Goal: Information Seeking & Learning: Learn about a topic

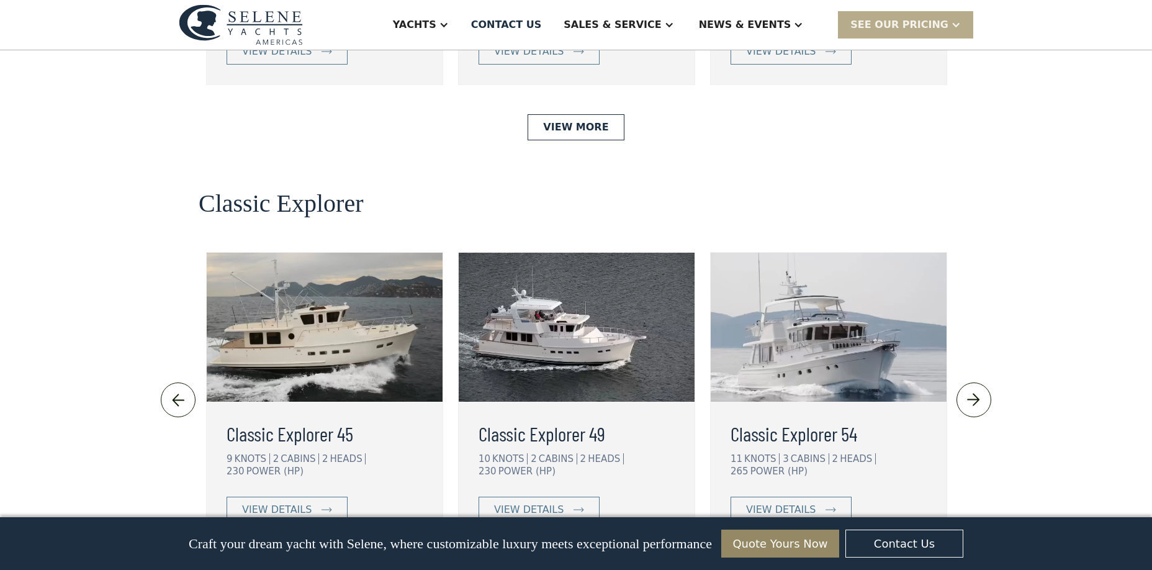
scroll to position [2635, 0]
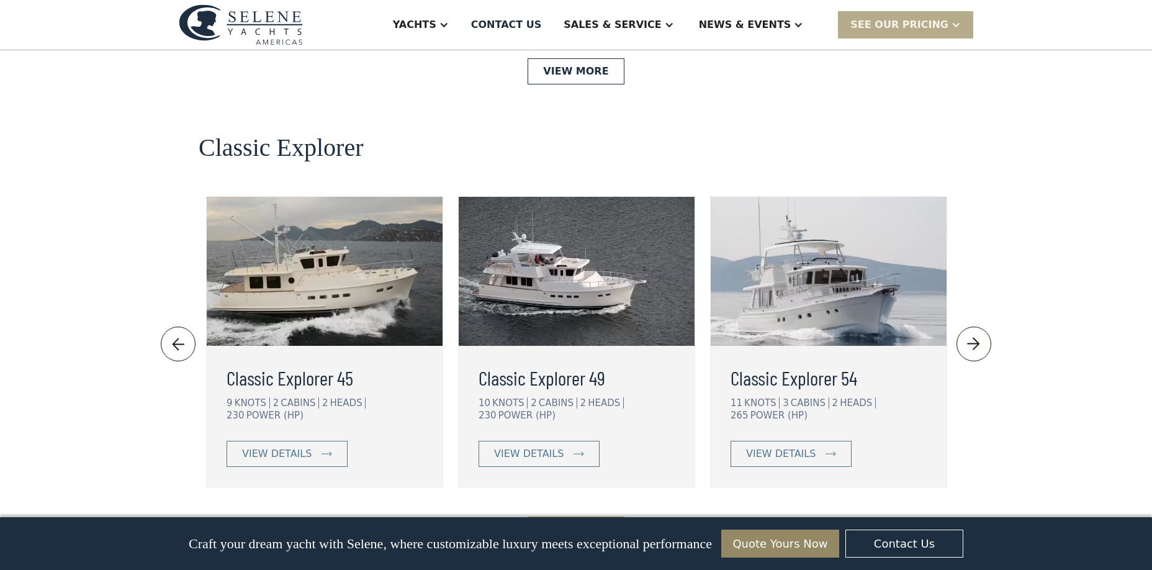
click at [574, 516] on link "View More" at bounding box center [576, 529] width 96 height 26
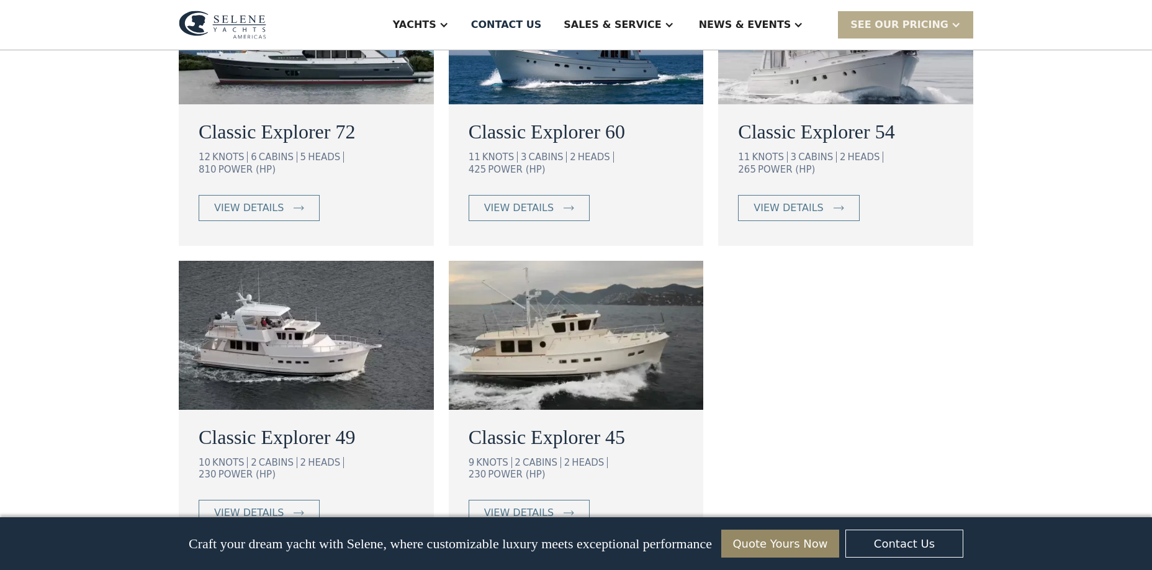
scroll to position [848, 0]
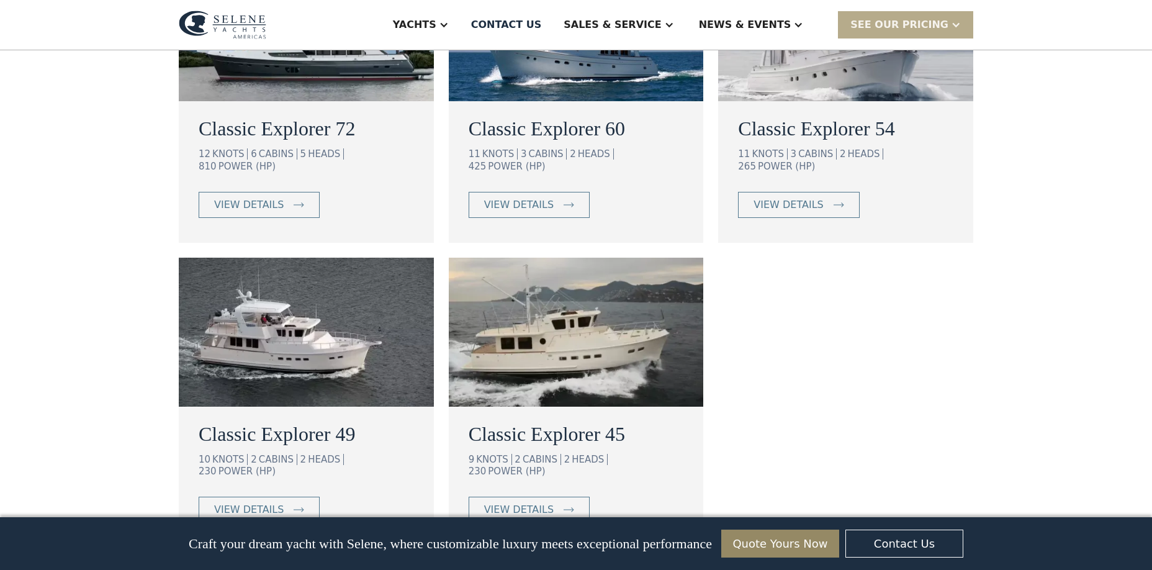
click at [298, 419] on h2 "Classic Explorer 49" at bounding box center [306, 434] width 215 height 30
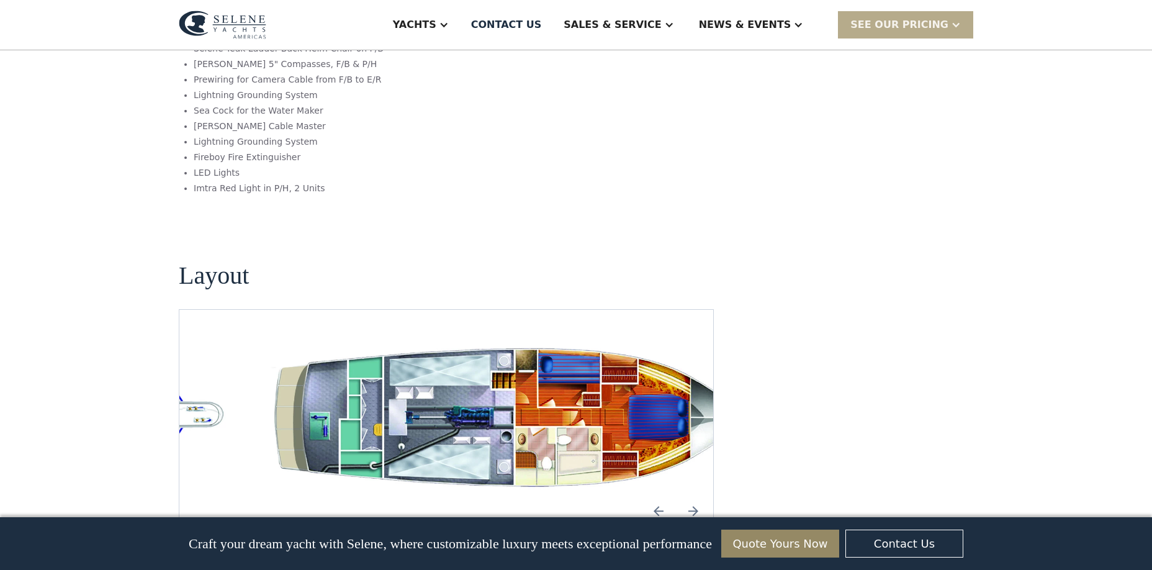
scroll to position [2180, 0]
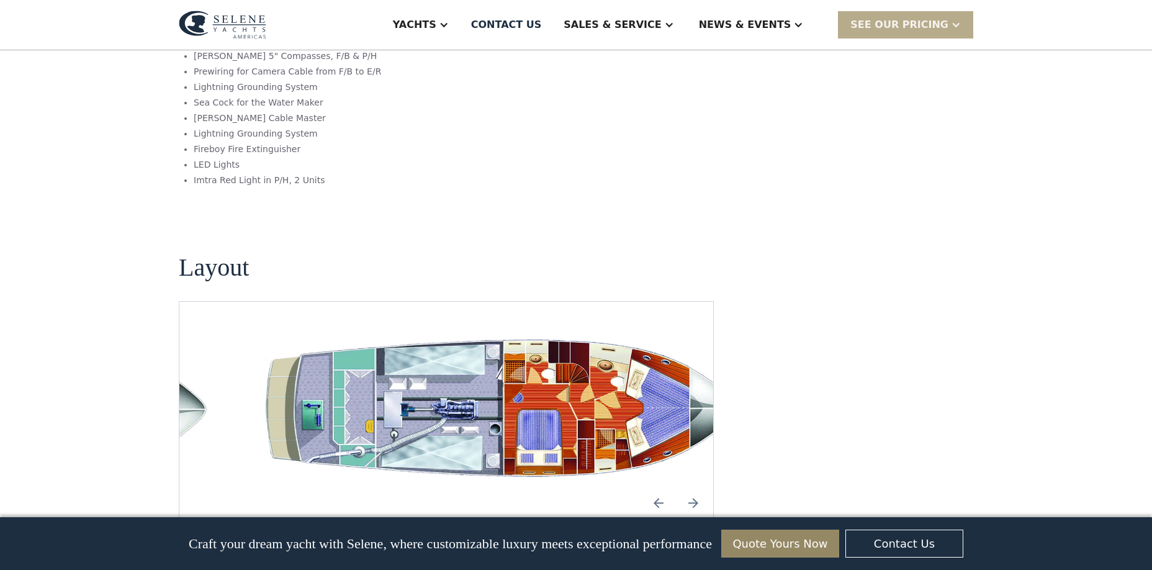
click at [664, 488] on img "Previous slide" at bounding box center [659, 503] width 30 height 30
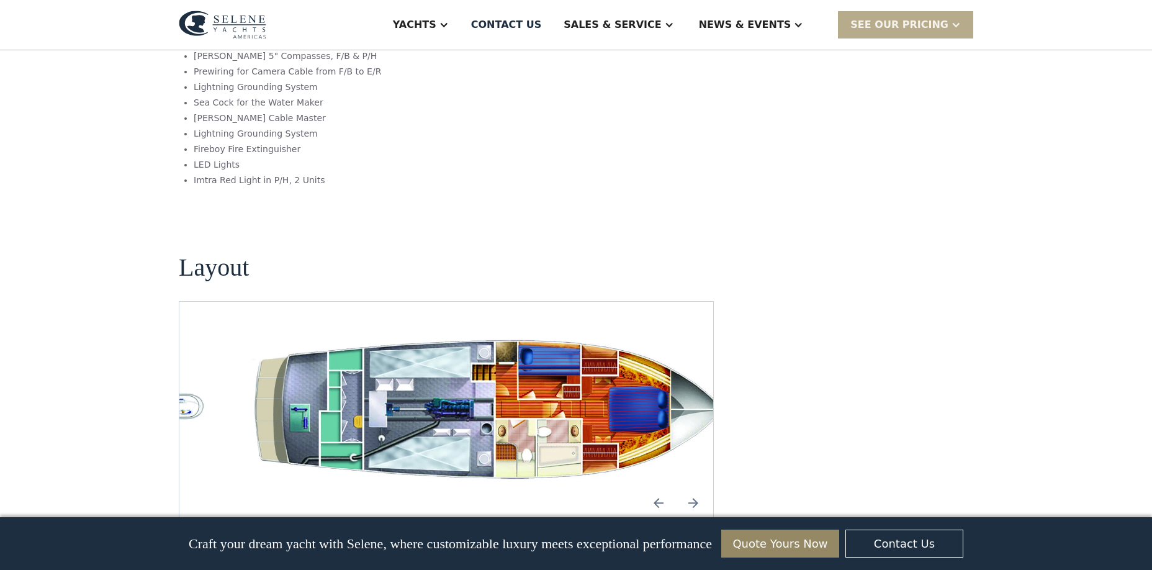
click at [695, 488] on img "Next slide" at bounding box center [693, 503] width 30 height 30
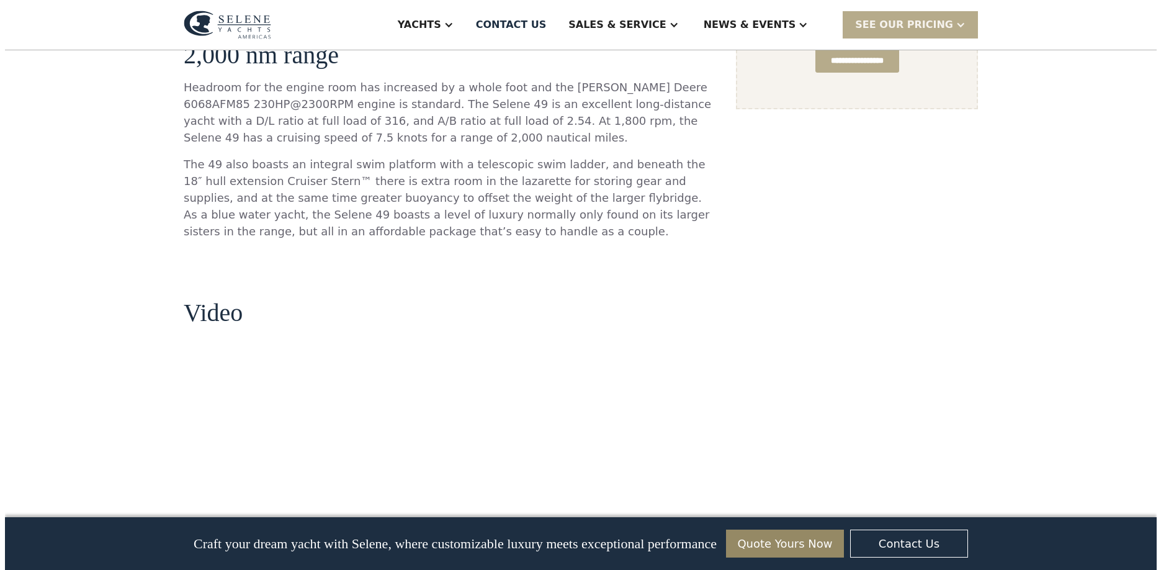
scroll to position [0, 0]
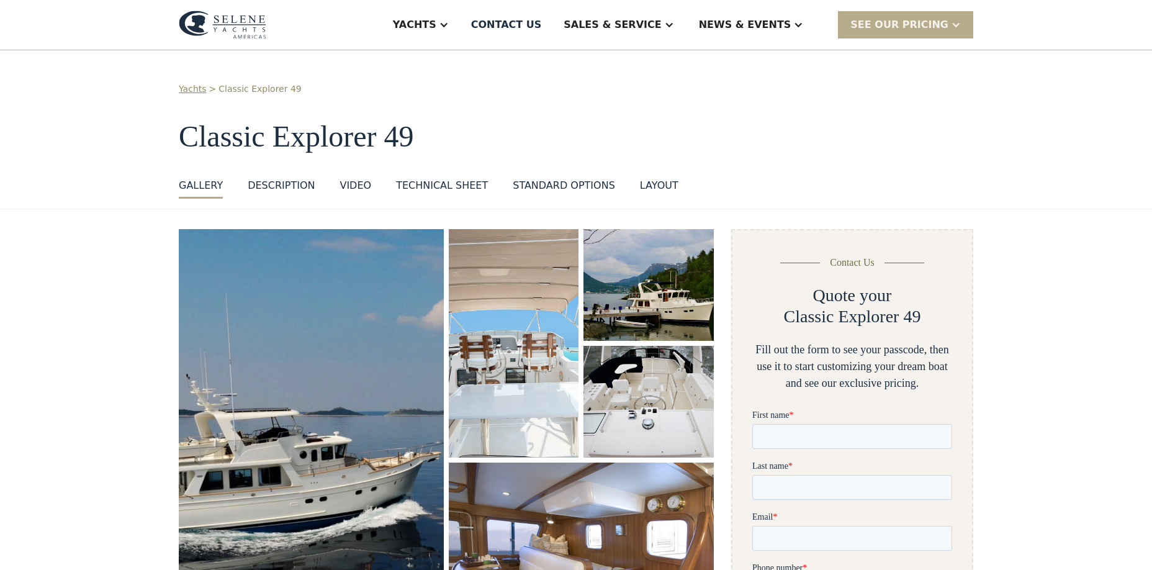
click at [353, 302] on img "open lightbox" at bounding box center [310, 441] width 279 height 447
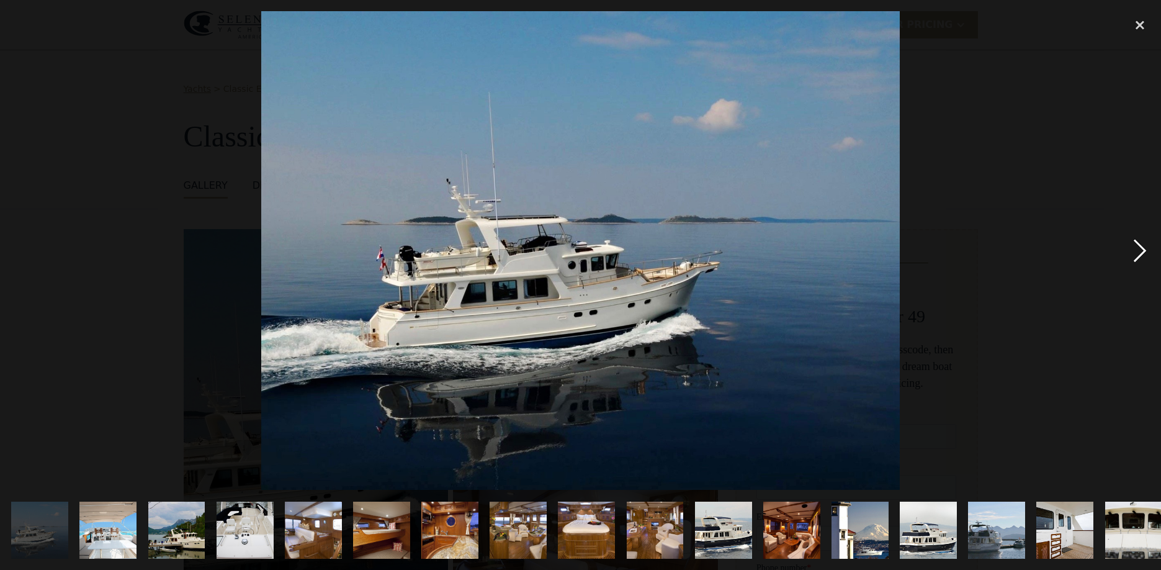
click at [1143, 251] on div "next image" at bounding box center [1140, 250] width 42 height 479
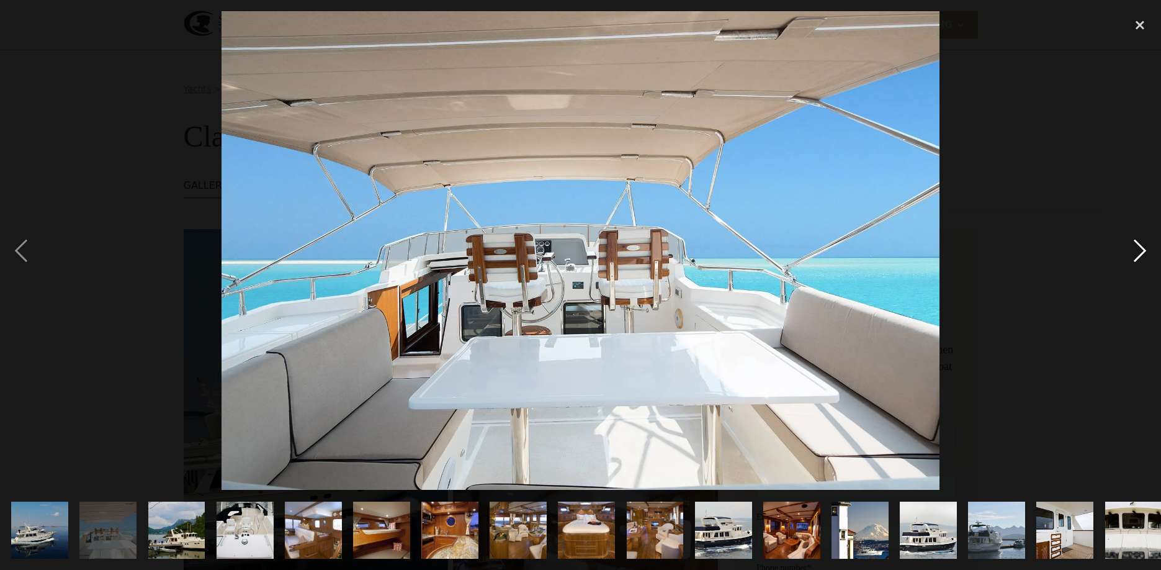
click at [1143, 251] on div "next image" at bounding box center [1140, 250] width 42 height 479
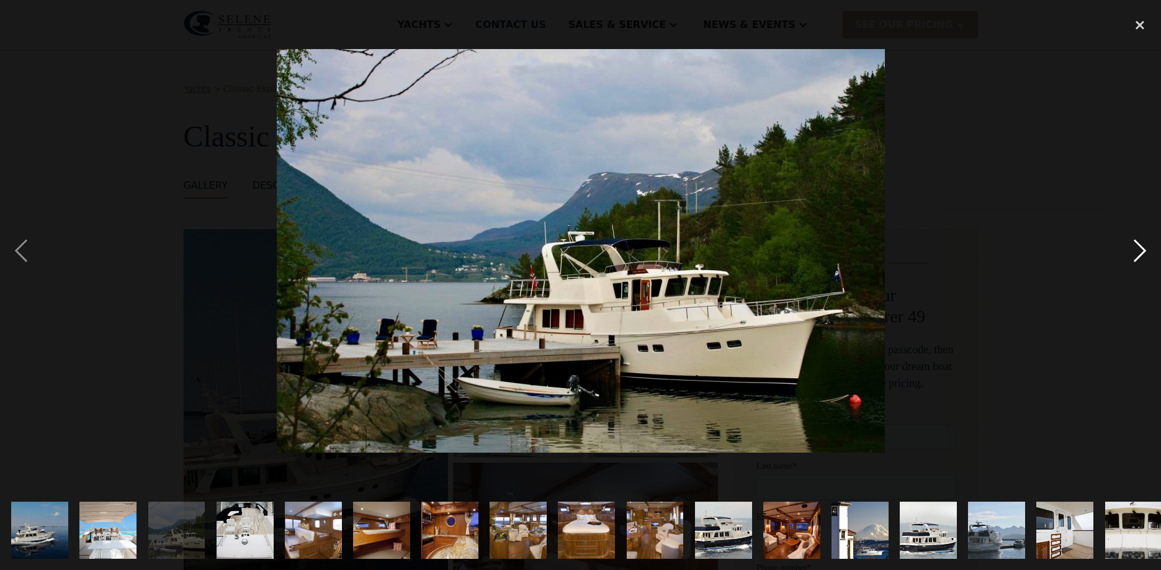
click at [1143, 251] on div "next image" at bounding box center [1140, 250] width 42 height 479
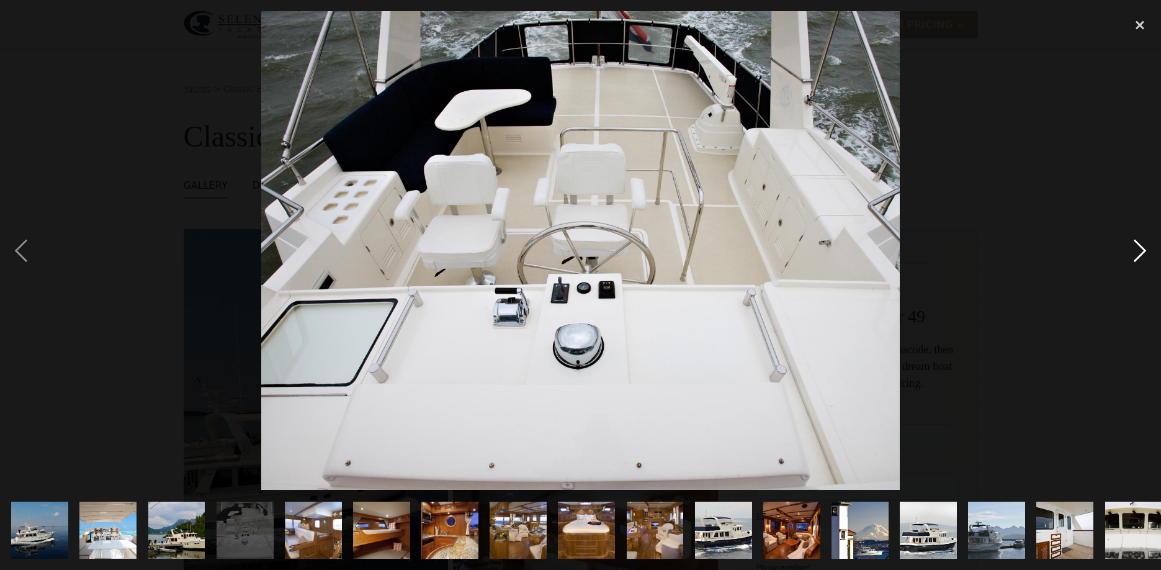
click at [1143, 251] on div "next image" at bounding box center [1140, 250] width 42 height 479
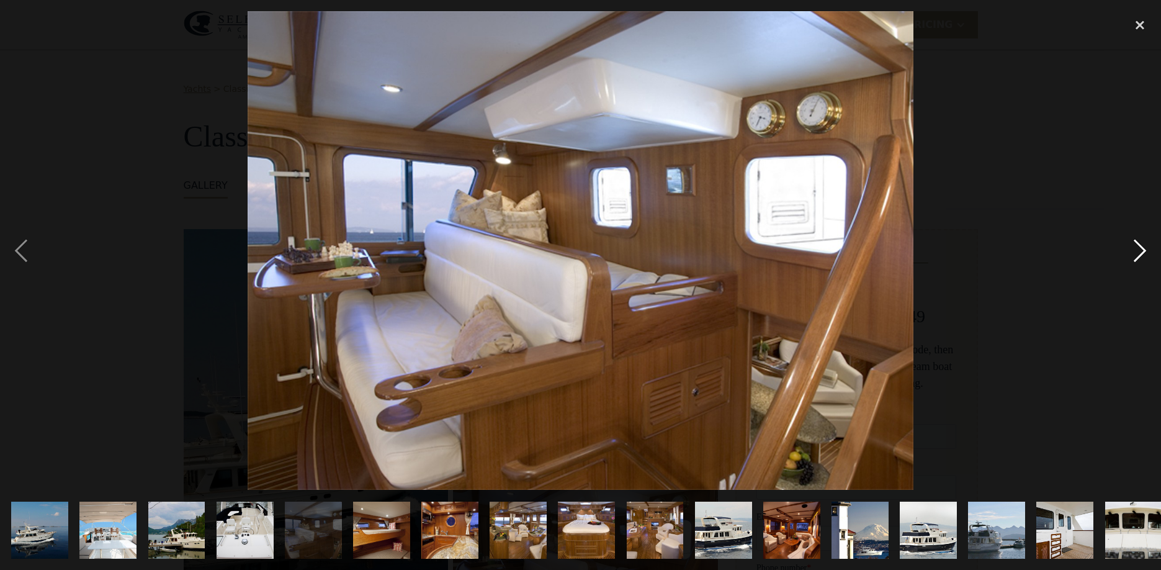
click at [1143, 251] on div "next image" at bounding box center [1140, 250] width 42 height 479
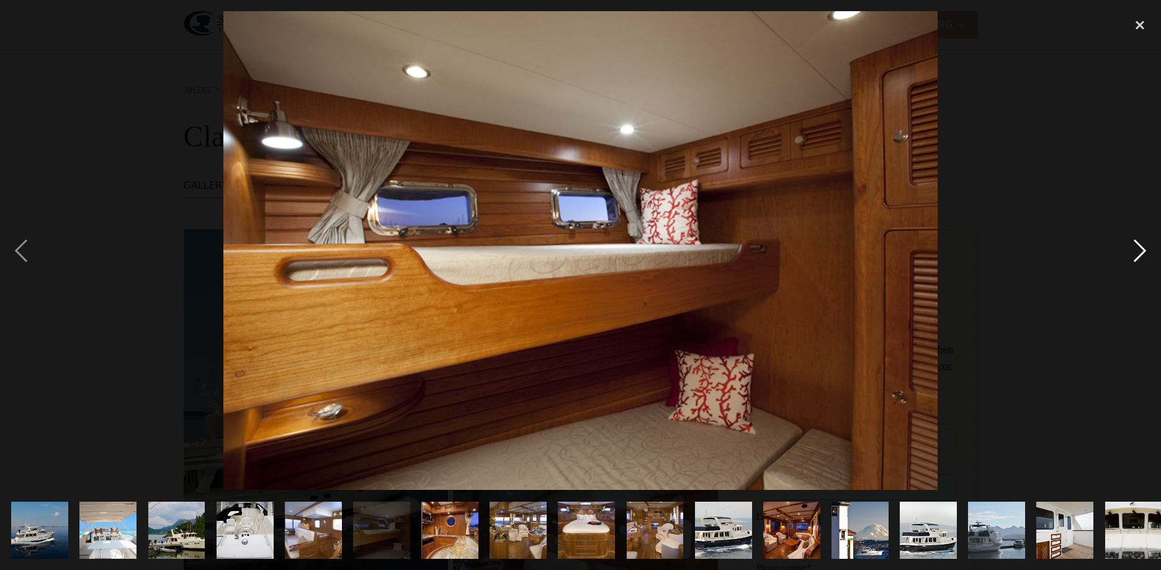
click at [1143, 251] on div "next image" at bounding box center [1140, 250] width 42 height 479
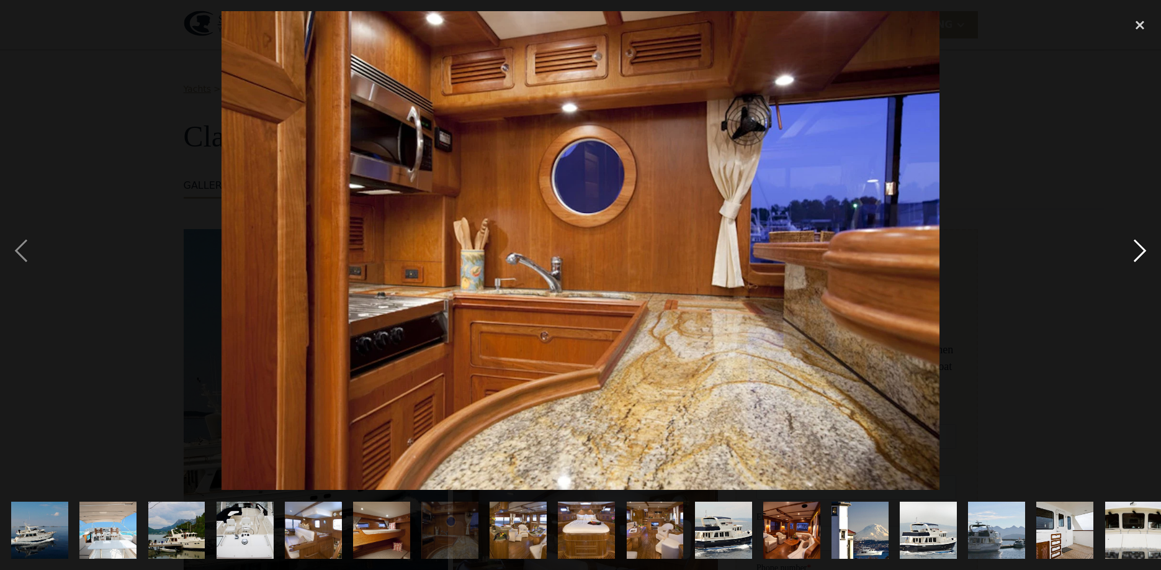
click at [1143, 251] on div "next image" at bounding box center [1140, 250] width 42 height 479
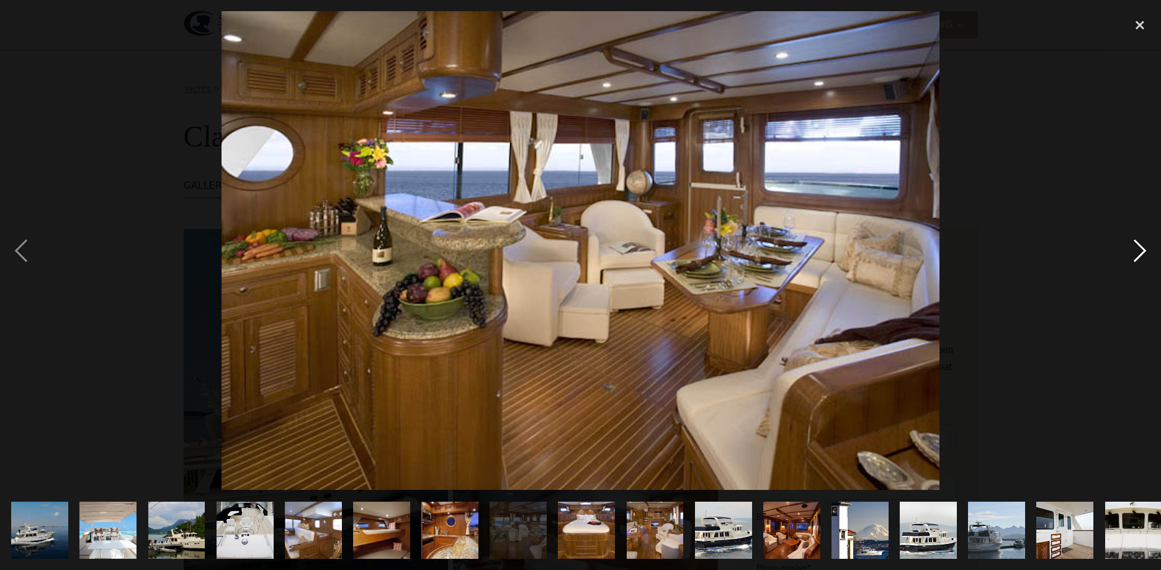
click at [1143, 251] on div "next image" at bounding box center [1140, 250] width 42 height 479
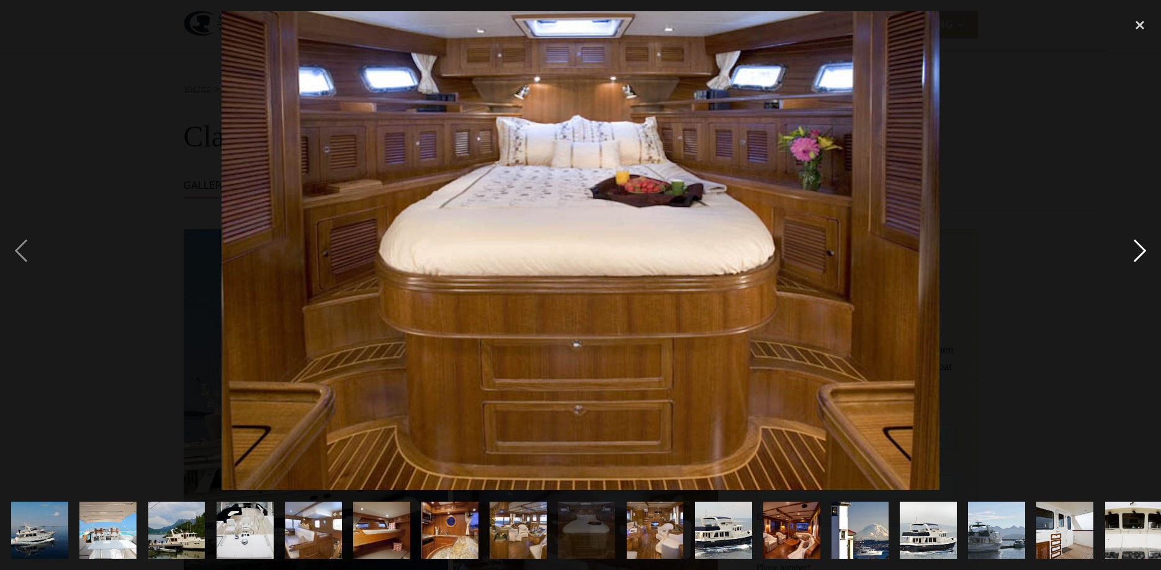
click at [1143, 251] on div "next image" at bounding box center [1140, 250] width 42 height 479
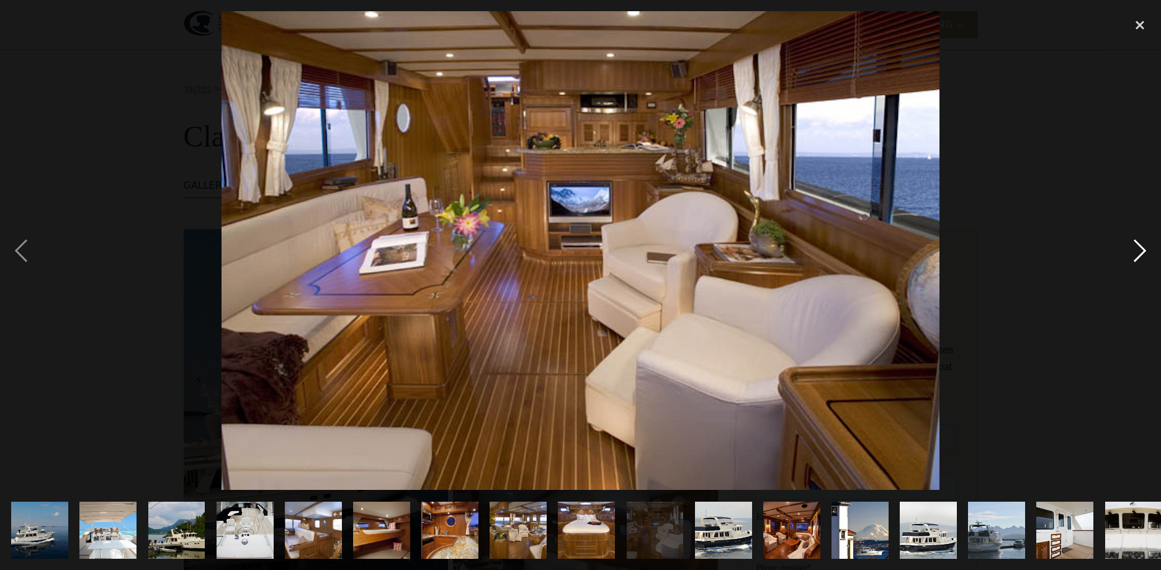
click at [1143, 251] on div "next image" at bounding box center [1140, 250] width 42 height 479
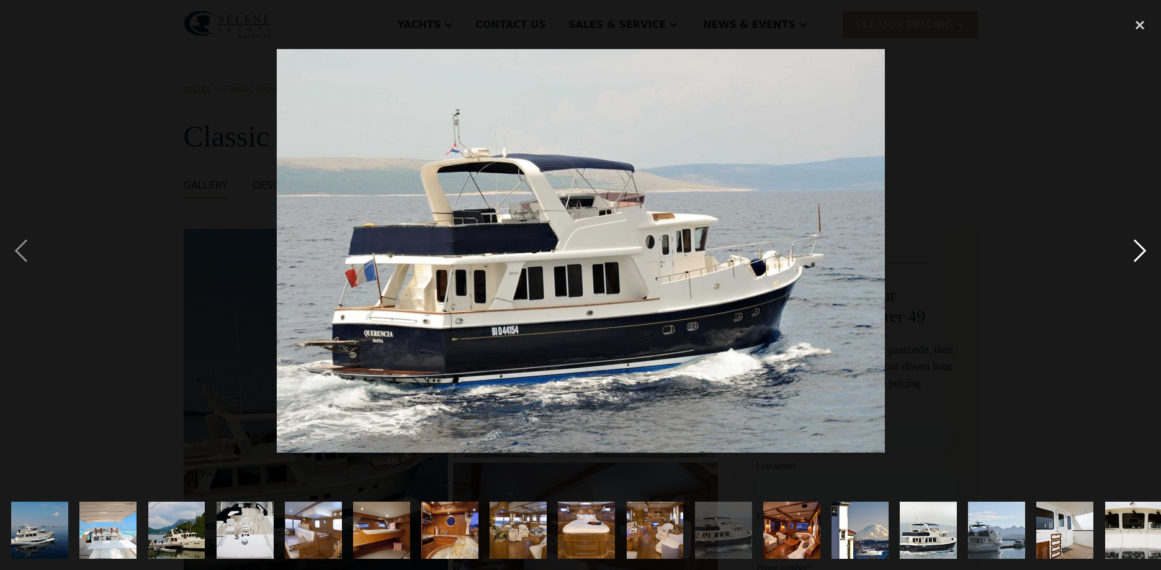
click at [1143, 251] on div "next image" at bounding box center [1140, 250] width 42 height 479
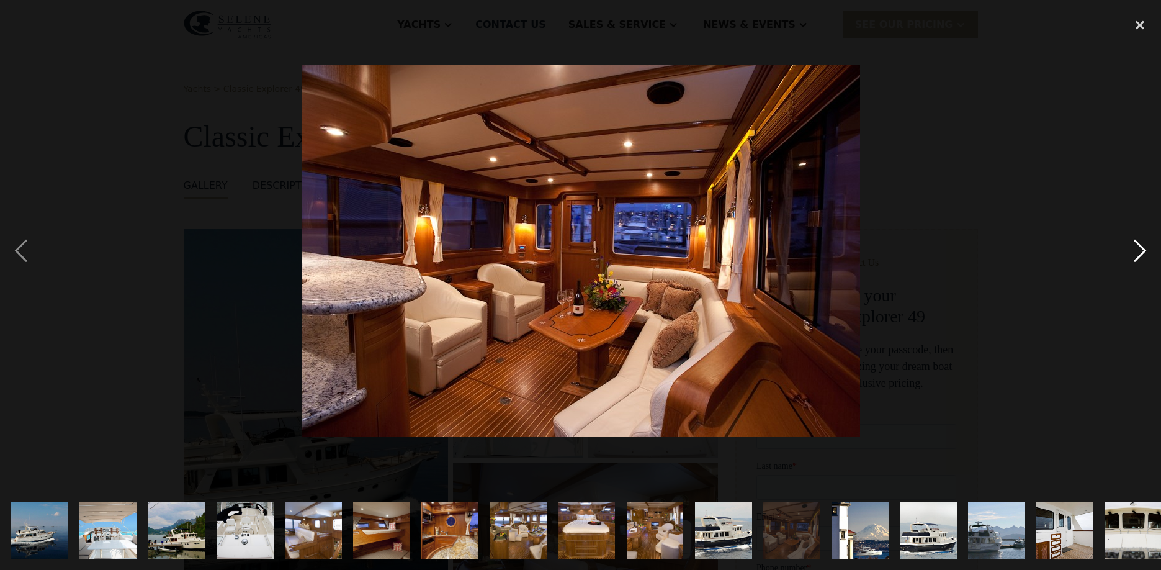
click at [1143, 251] on div "next image" at bounding box center [1140, 250] width 42 height 479
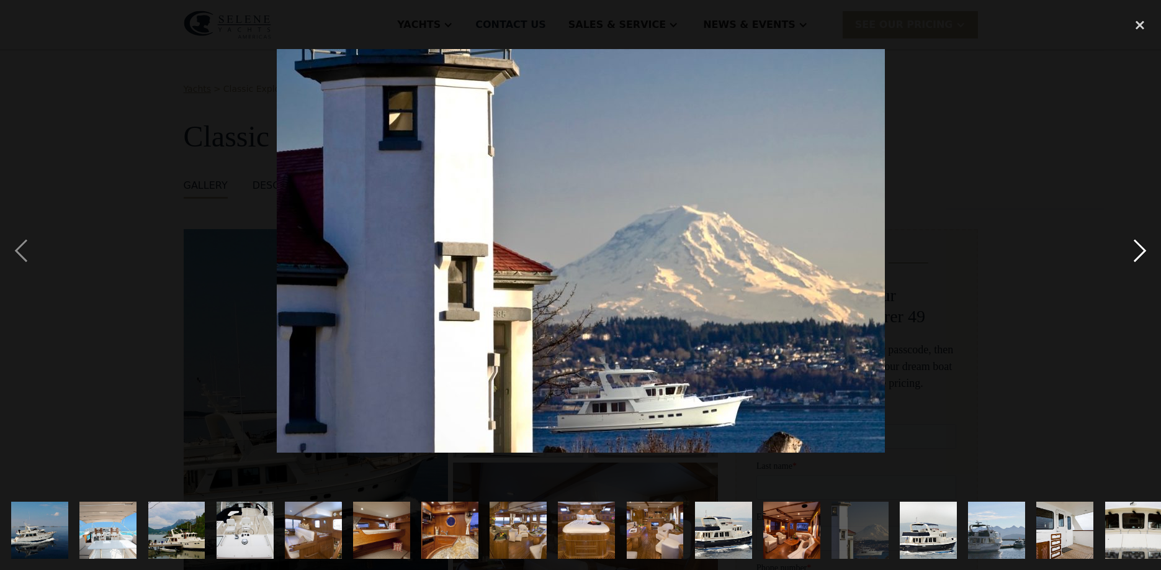
click at [1143, 251] on div "next image" at bounding box center [1140, 250] width 42 height 479
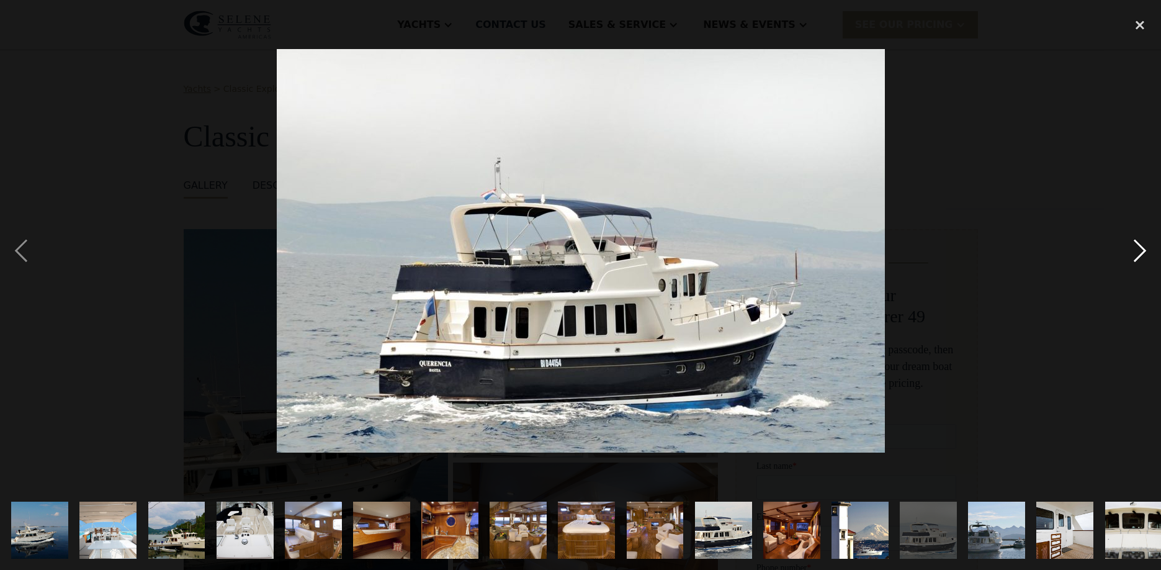
click at [1143, 251] on div "next image" at bounding box center [1140, 250] width 42 height 479
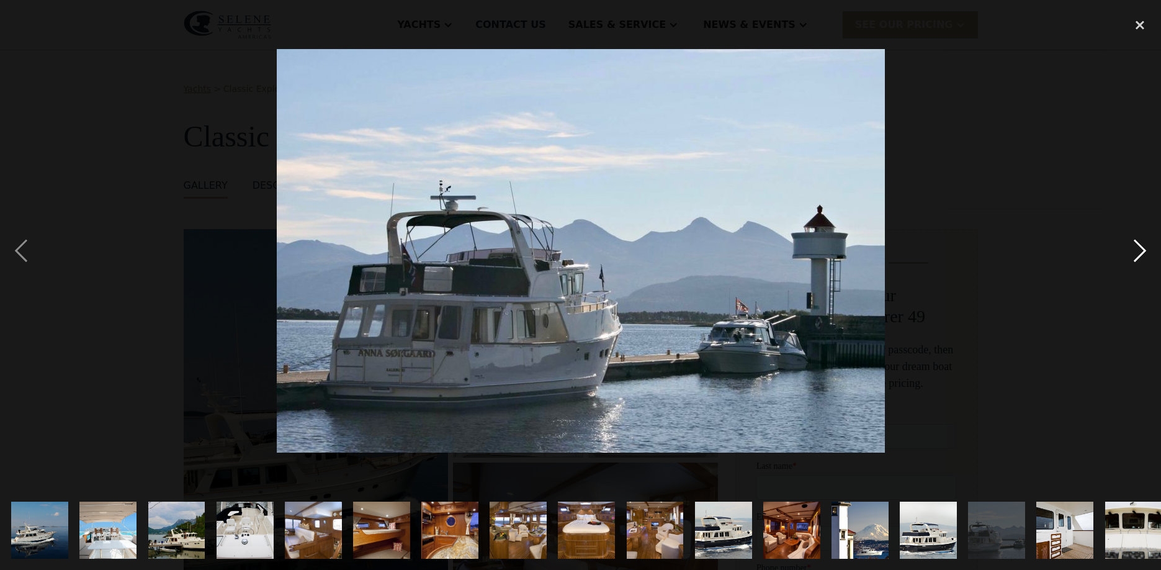
click at [1143, 251] on div "next image" at bounding box center [1140, 250] width 42 height 479
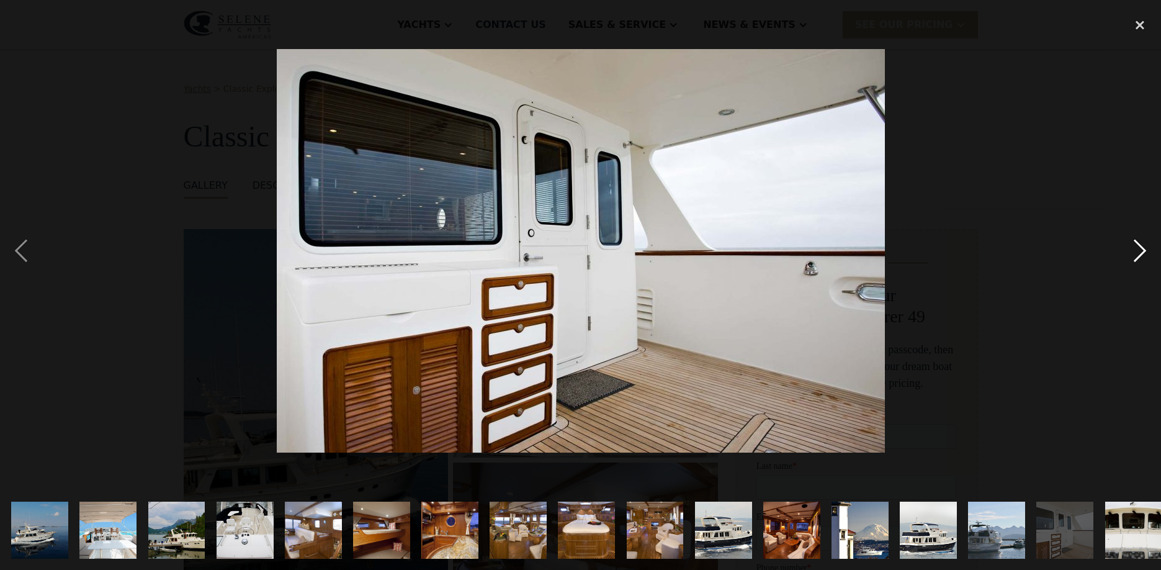
click at [1143, 251] on div "next image" at bounding box center [1140, 250] width 42 height 479
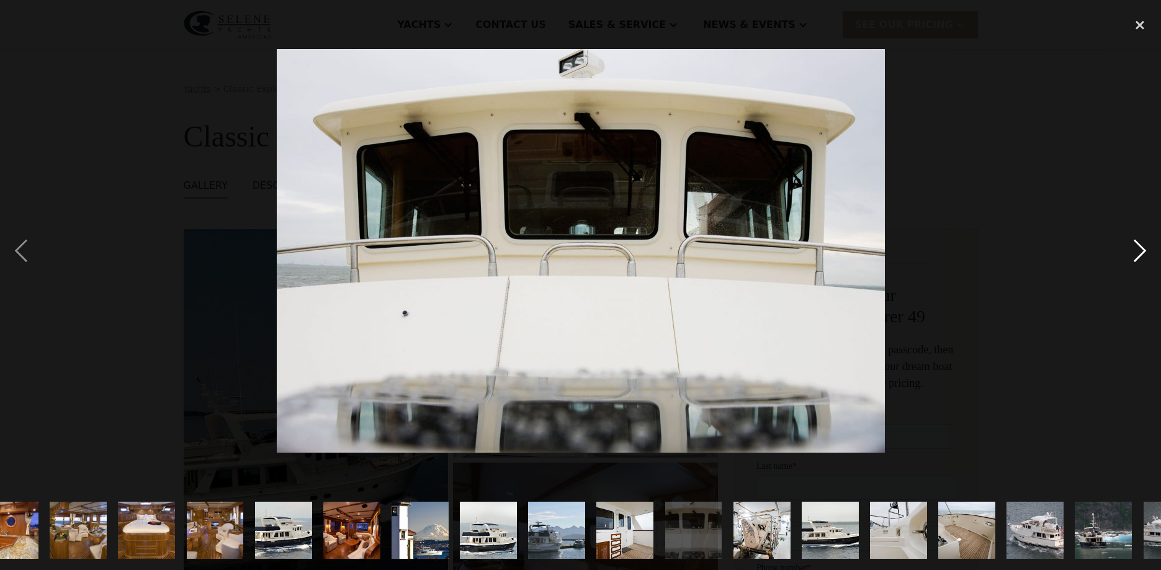
scroll to position [0, 559]
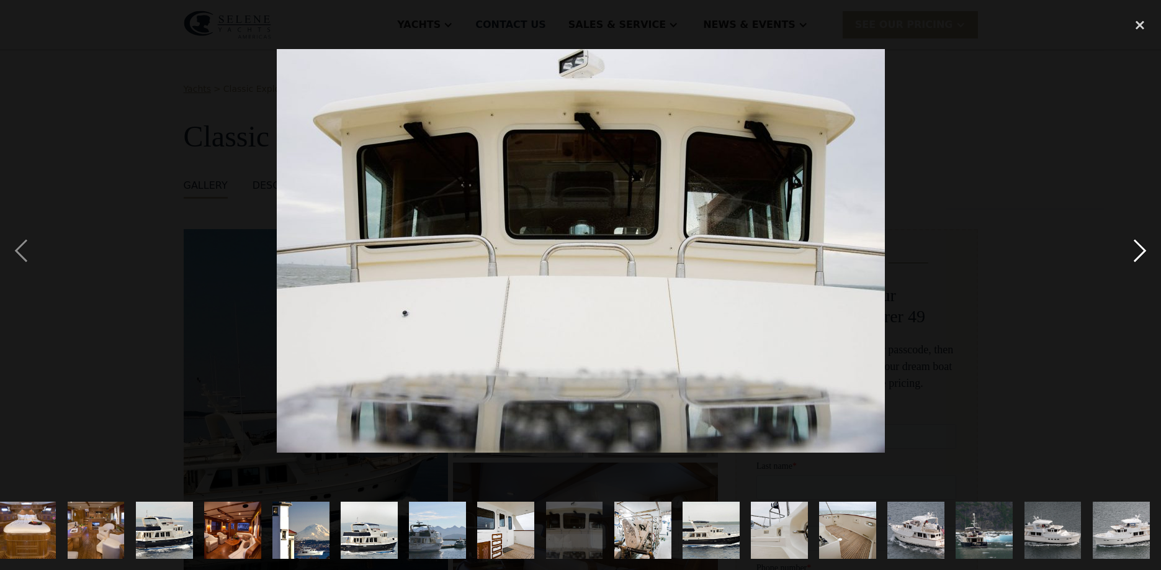
click at [1143, 251] on div "next image" at bounding box center [1140, 250] width 42 height 479
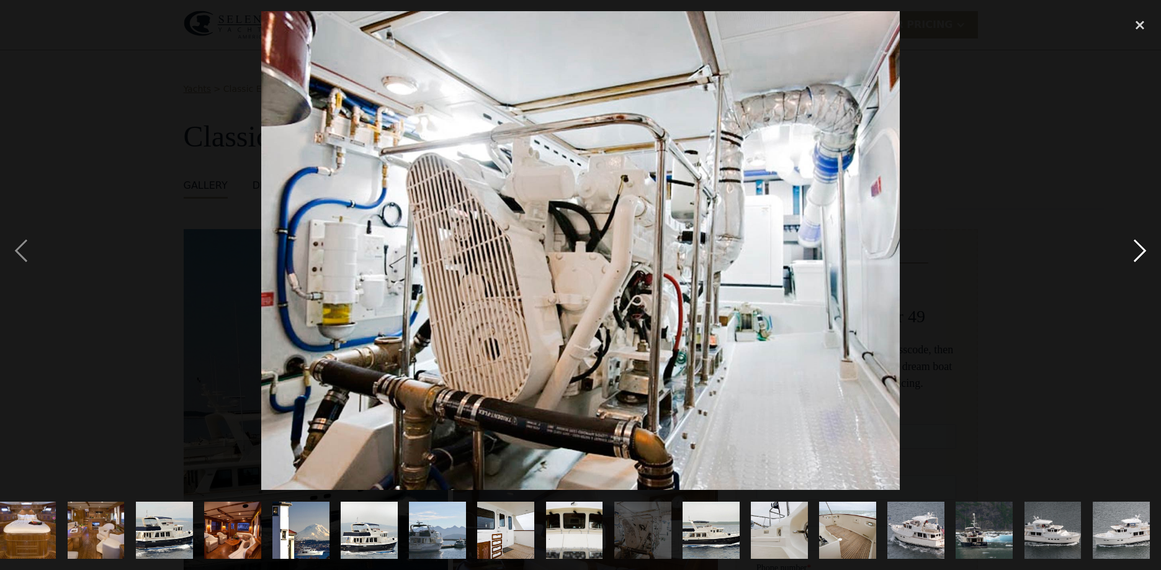
click at [1143, 251] on div "next image" at bounding box center [1140, 250] width 42 height 479
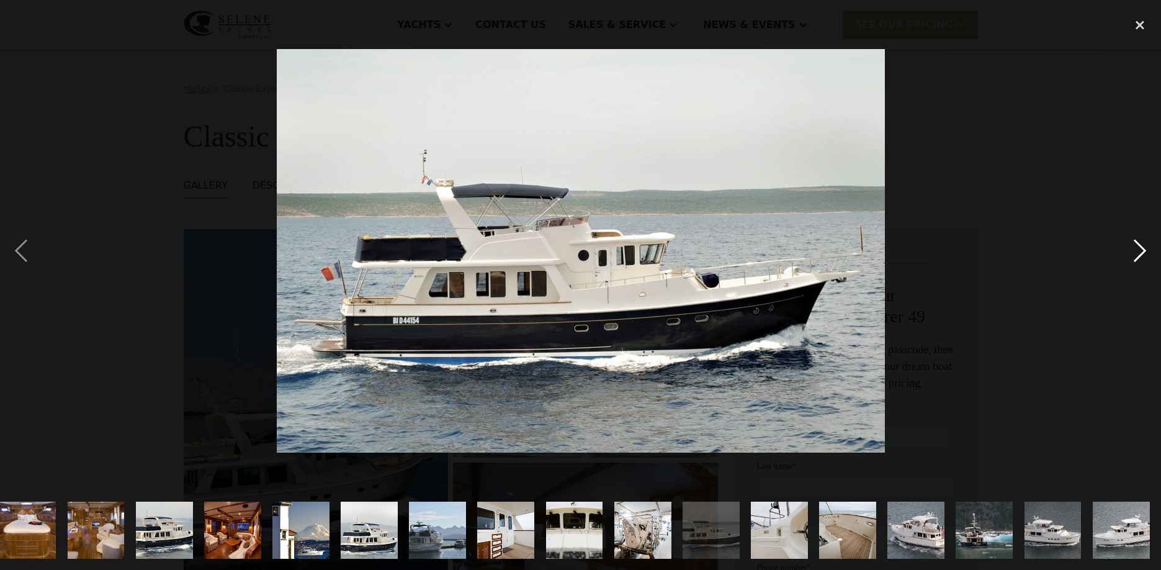
click at [1143, 251] on div "next image" at bounding box center [1140, 250] width 42 height 479
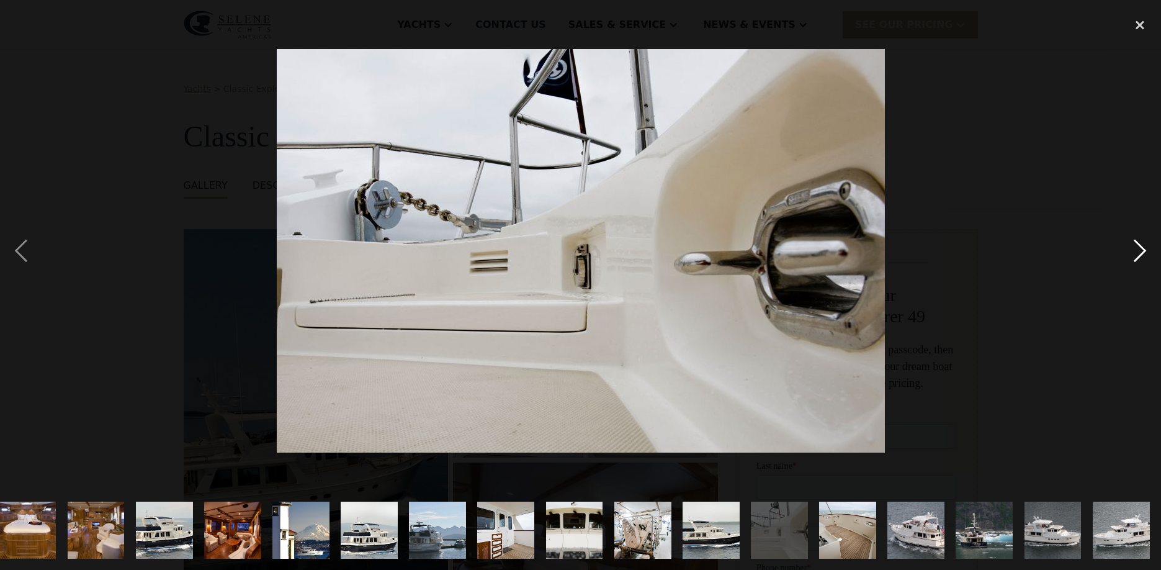
click at [1143, 251] on div "next image" at bounding box center [1140, 250] width 42 height 479
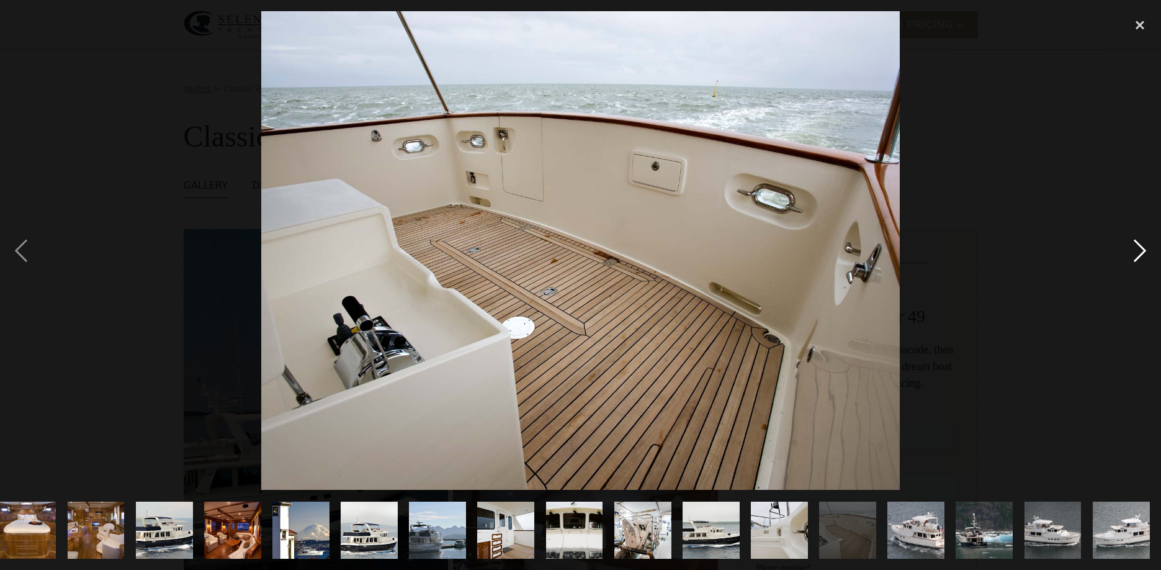
click at [1143, 251] on div "next image" at bounding box center [1140, 250] width 42 height 479
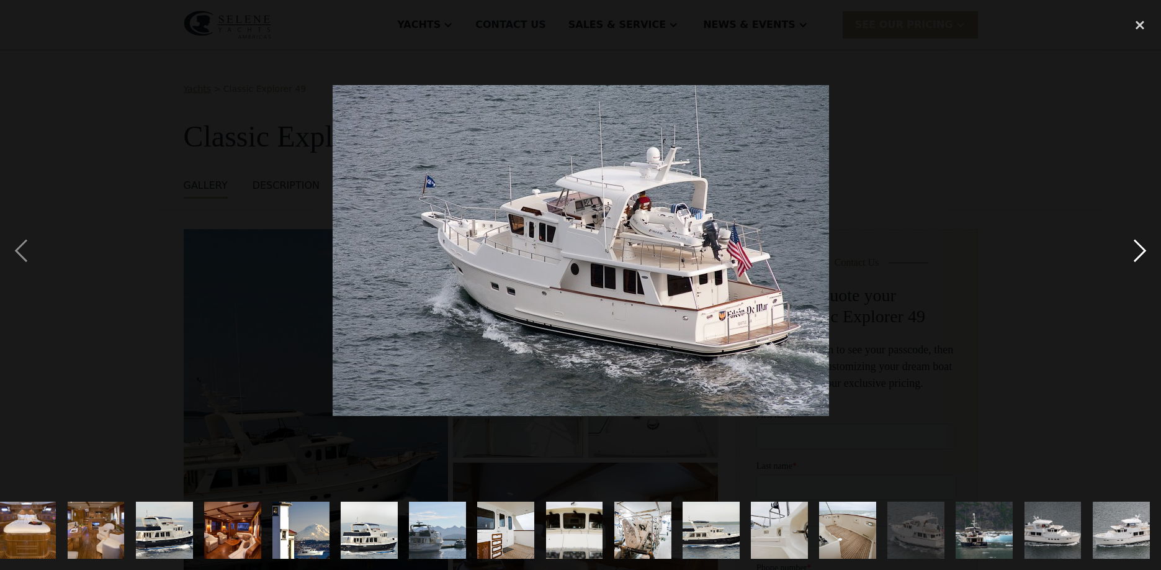
click at [1143, 251] on div "next image" at bounding box center [1140, 250] width 42 height 479
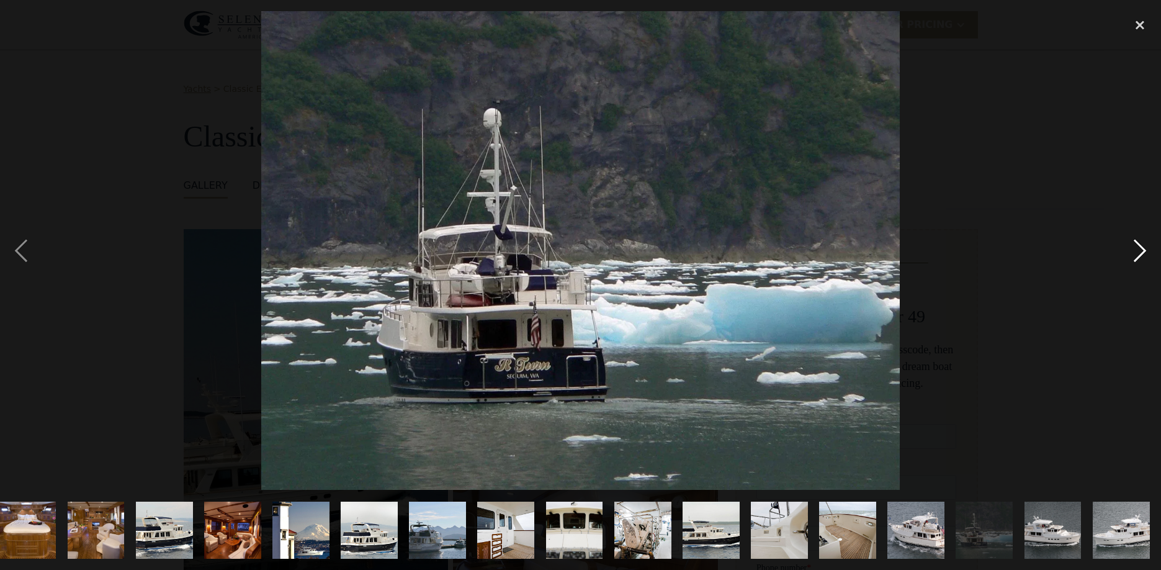
click at [1143, 251] on div "next image" at bounding box center [1140, 250] width 42 height 479
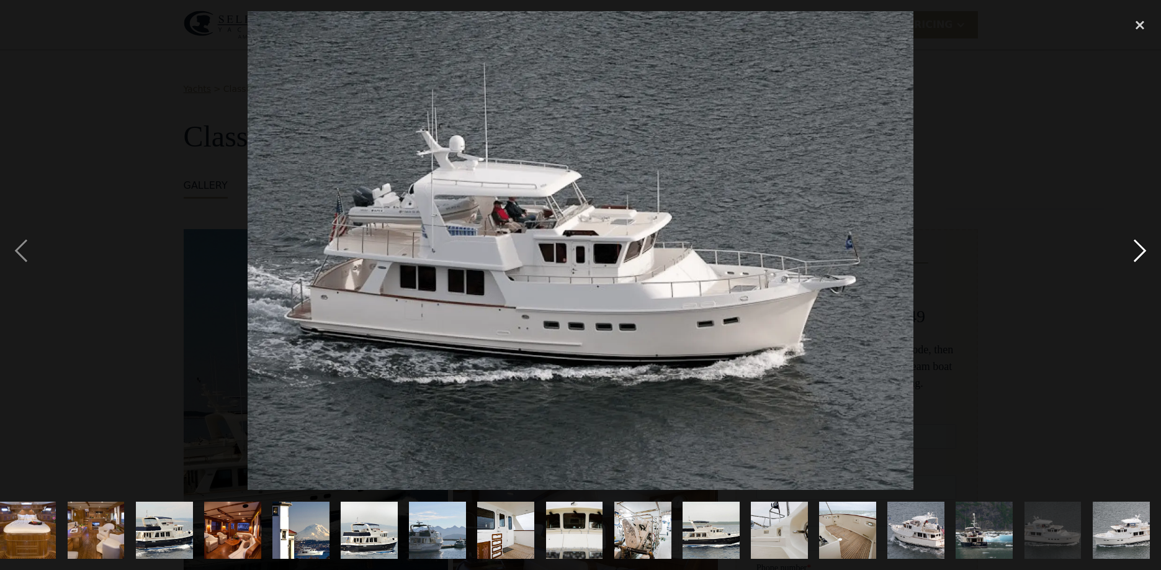
click at [1143, 251] on div "next image" at bounding box center [1140, 250] width 42 height 479
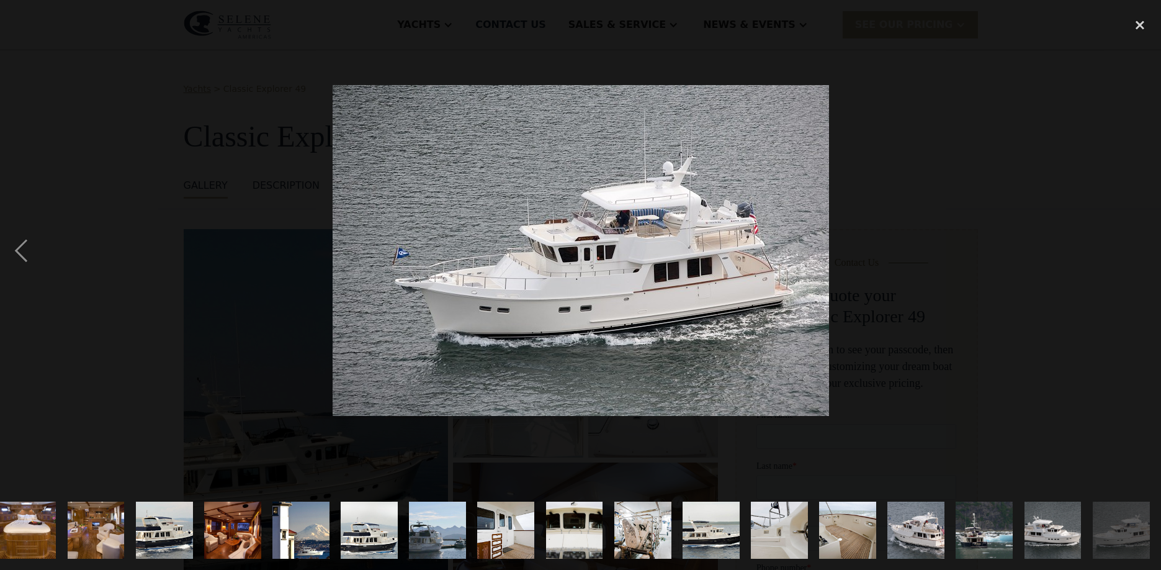
click at [1143, 251] on div "next image" at bounding box center [1140, 250] width 42 height 479
click at [1140, 29] on div "close lightbox" at bounding box center [1140, 24] width 42 height 27
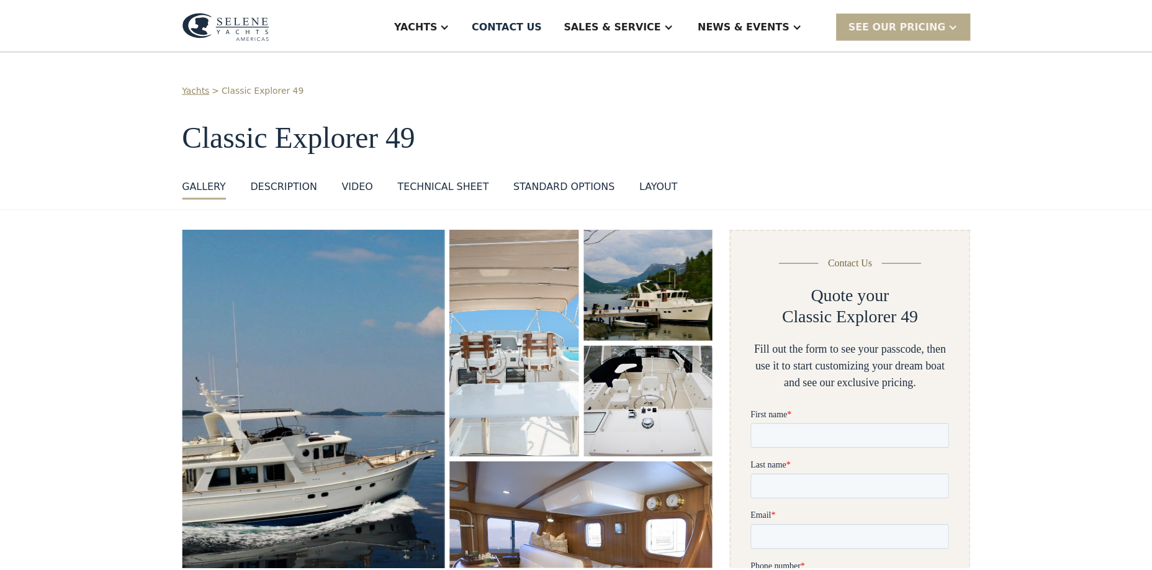
scroll to position [0, 0]
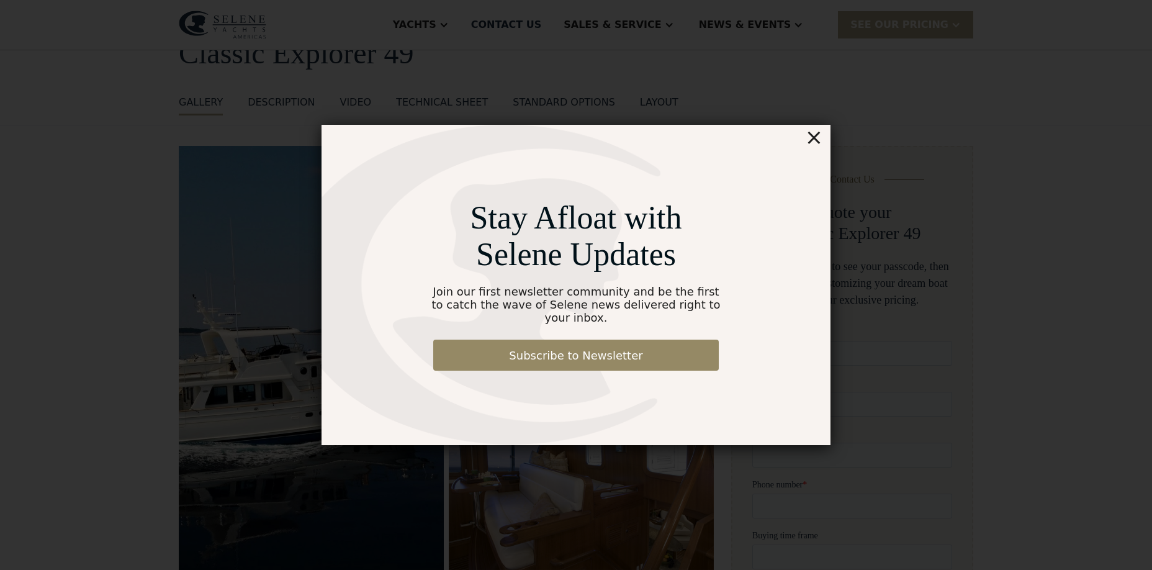
click at [816, 145] on div "×" at bounding box center [814, 137] width 18 height 25
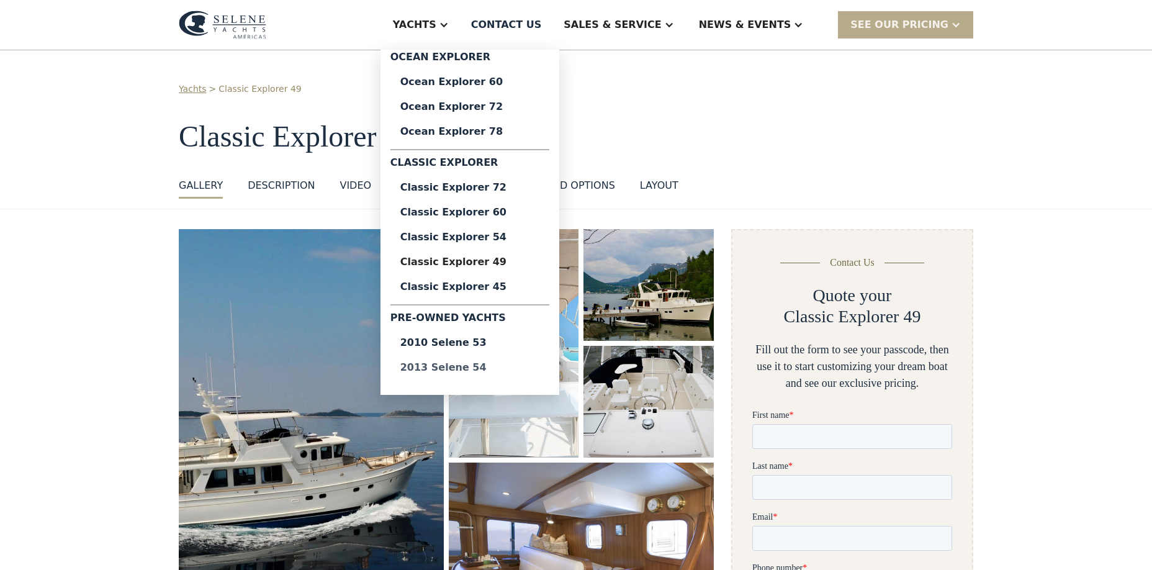
click at [484, 367] on div "2013 Selene 54" at bounding box center [469, 367] width 139 height 10
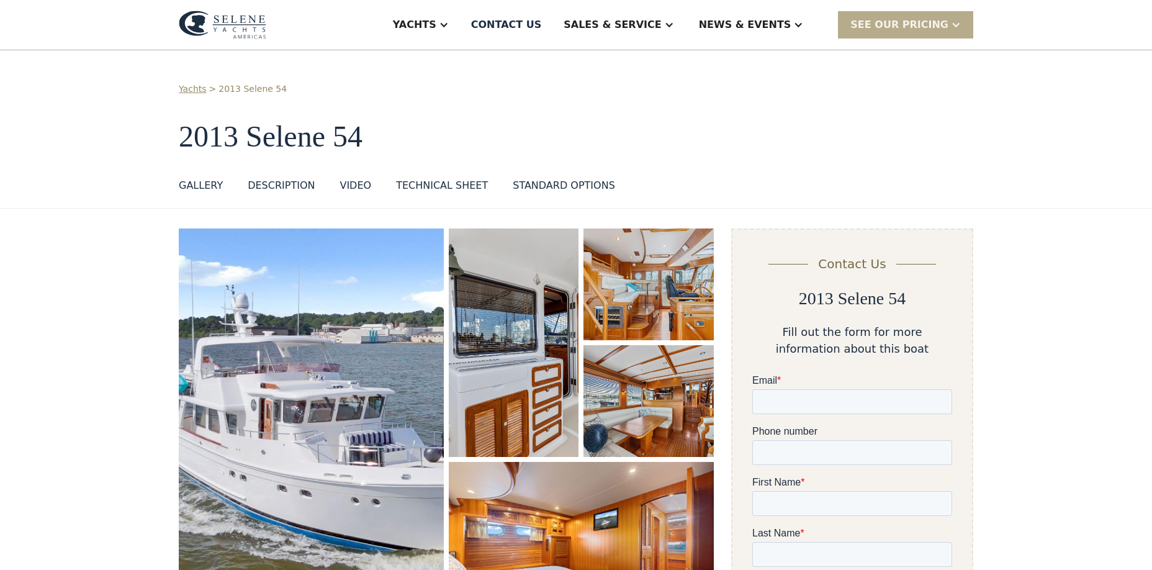
click at [337, 366] on img "open lightbox" at bounding box center [311, 433] width 265 height 410
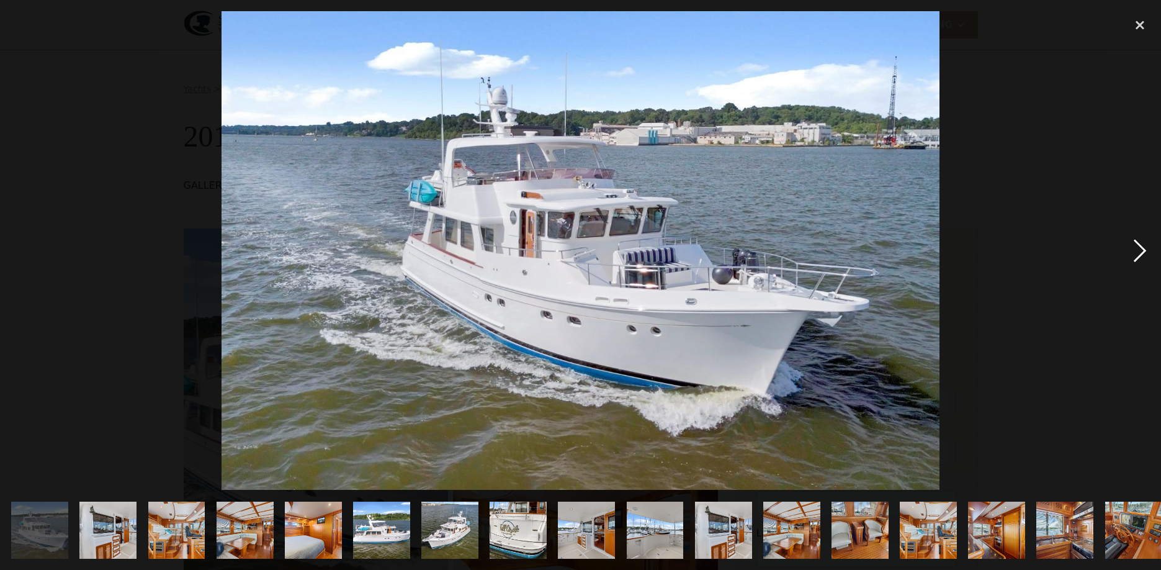
click at [1141, 246] on div "next image" at bounding box center [1140, 250] width 42 height 479
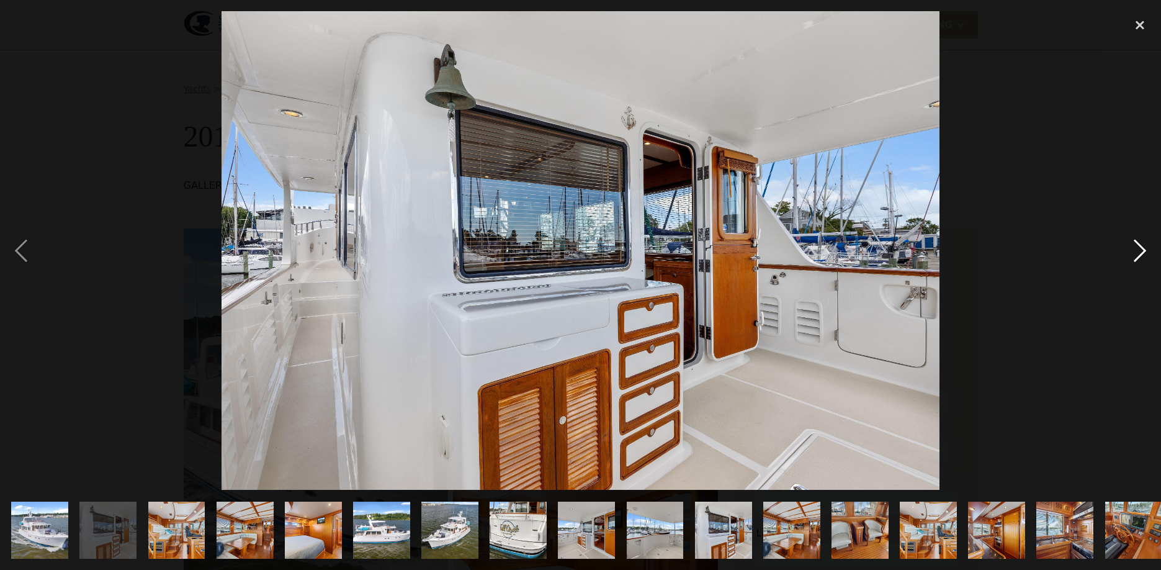
click at [1141, 246] on div "next image" at bounding box center [1140, 250] width 42 height 479
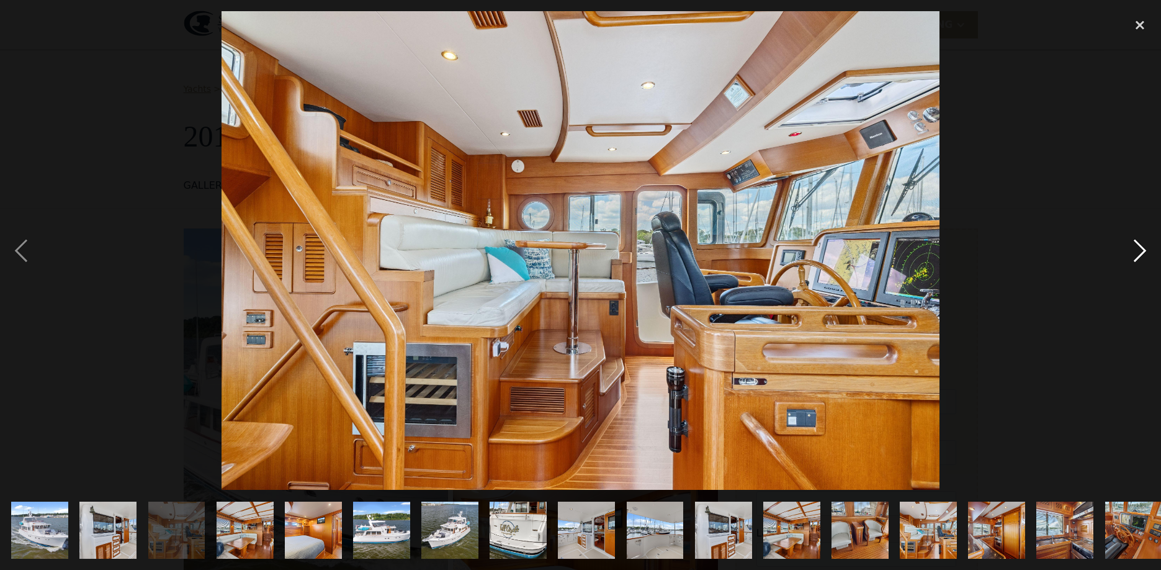
click at [1141, 246] on div "next image" at bounding box center [1140, 250] width 42 height 479
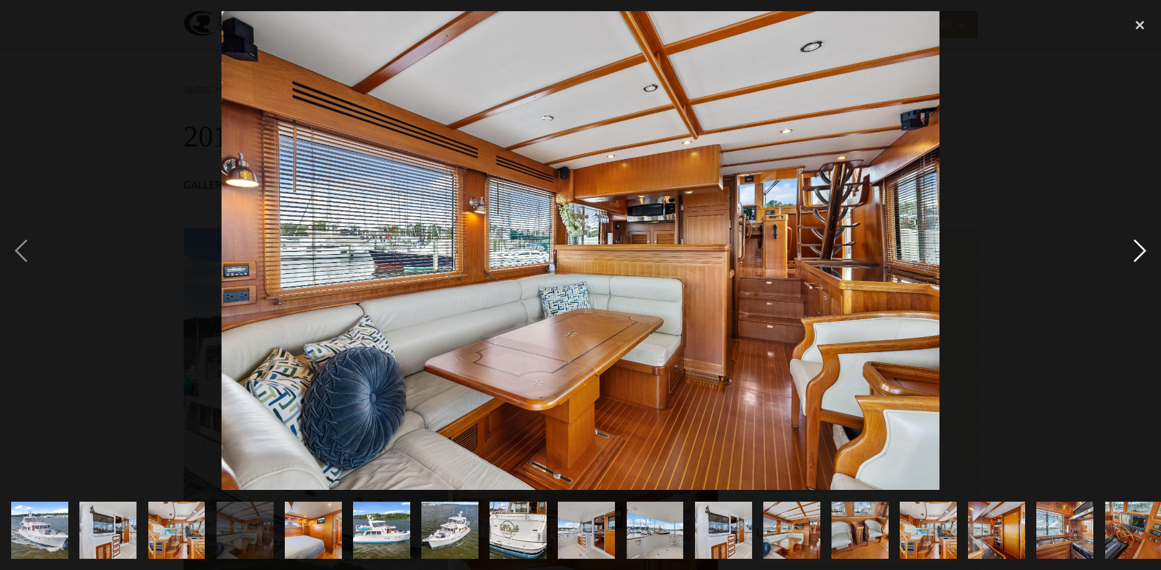
click at [1141, 246] on div "next image" at bounding box center [1140, 250] width 42 height 479
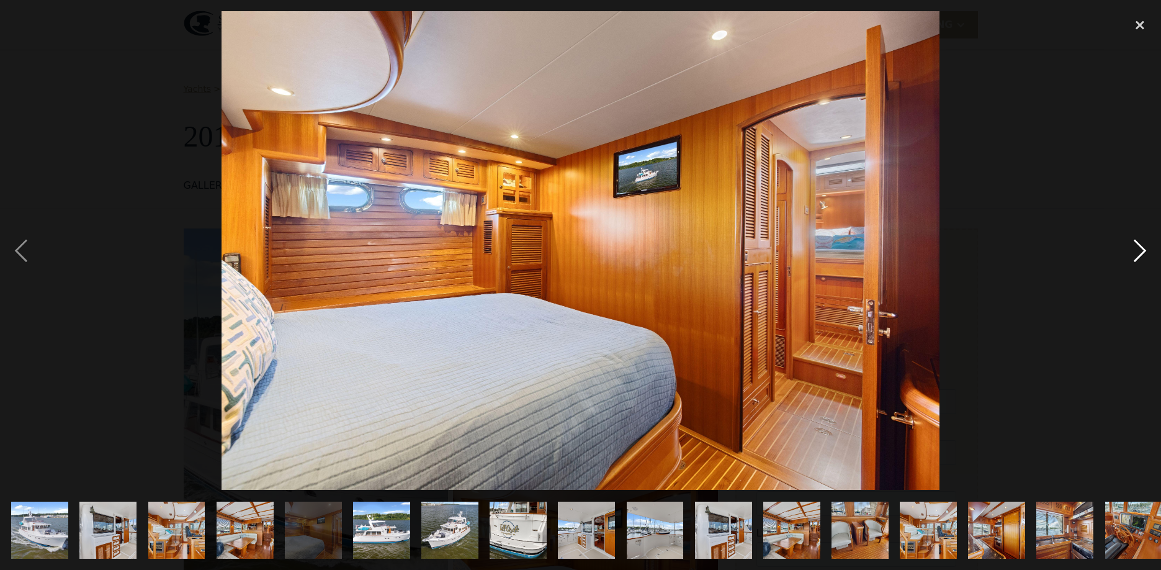
click at [1141, 246] on div "next image" at bounding box center [1140, 250] width 42 height 479
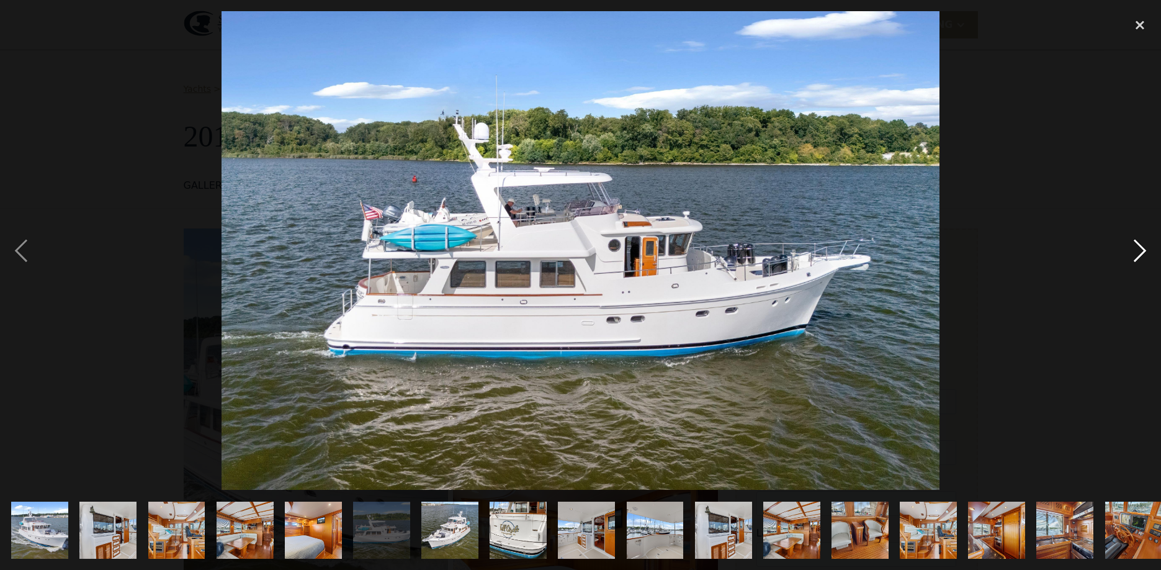
click at [1141, 246] on div "next image" at bounding box center [1140, 250] width 42 height 479
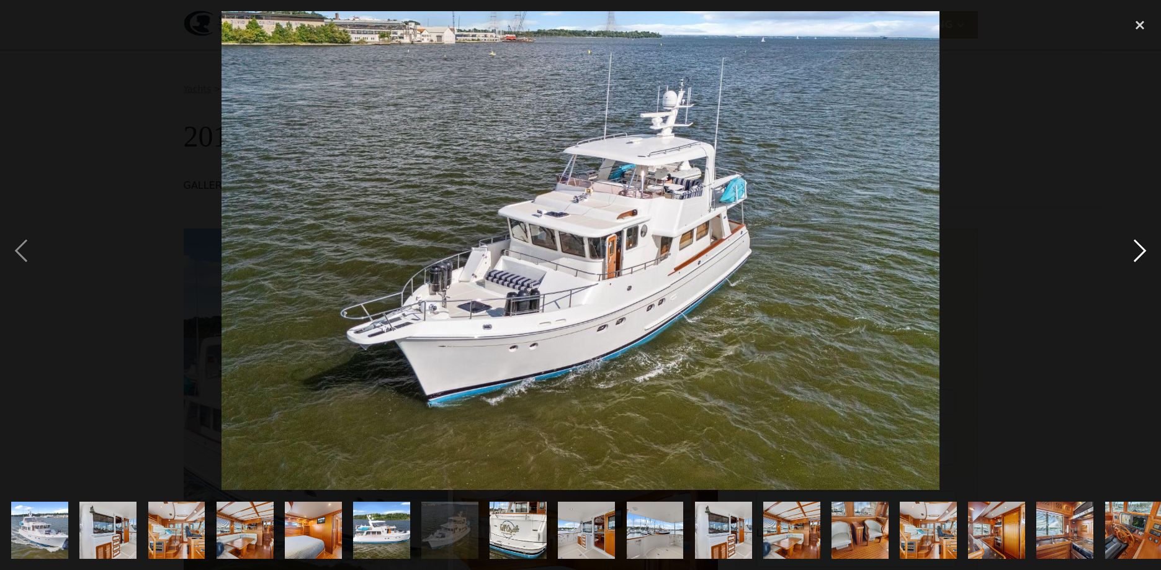
click at [1141, 246] on div "next image" at bounding box center [1140, 250] width 42 height 479
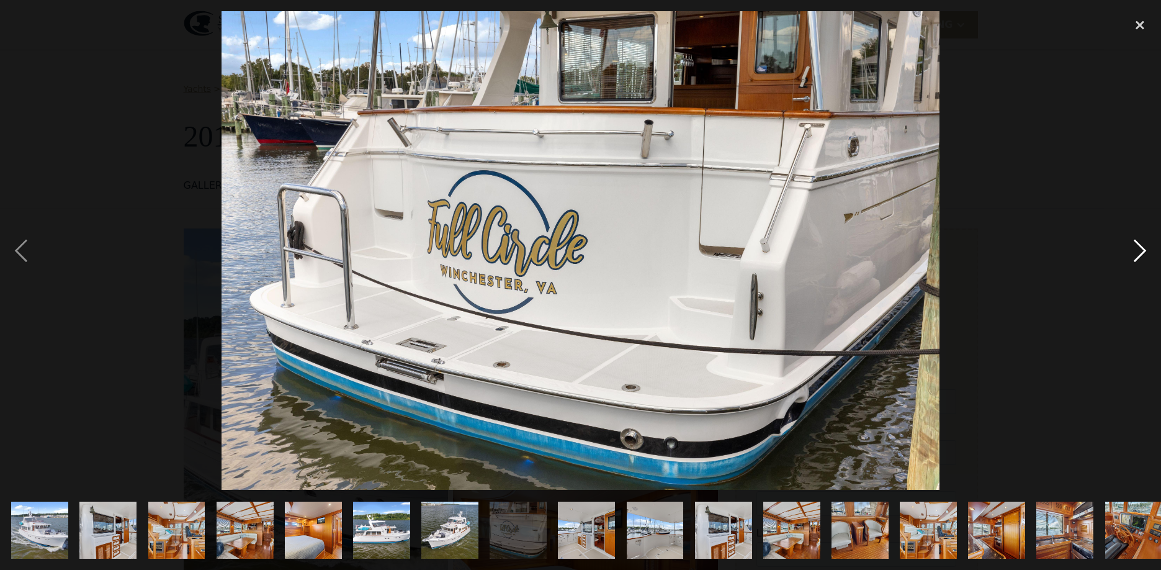
click at [1141, 246] on div "next image" at bounding box center [1140, 250] width 42 height 479
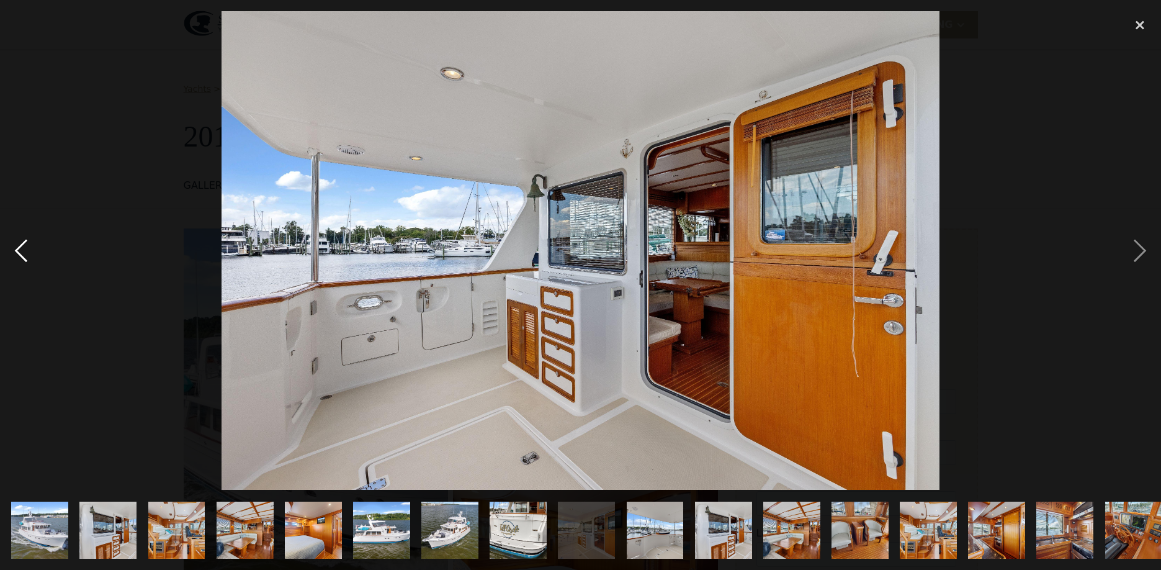
click at [29, 249] on div "previous image" at bounding box center [21, 250] width 42 height 479
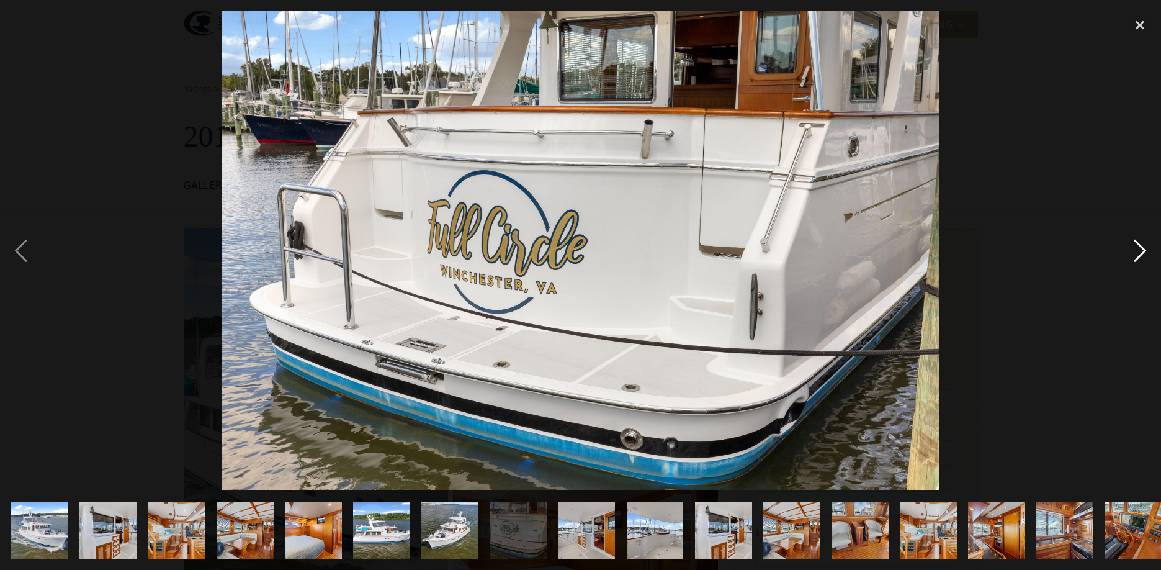
click at [1140, 249] on div "next image" at bounding box center [1140, 250] width 42 height 479
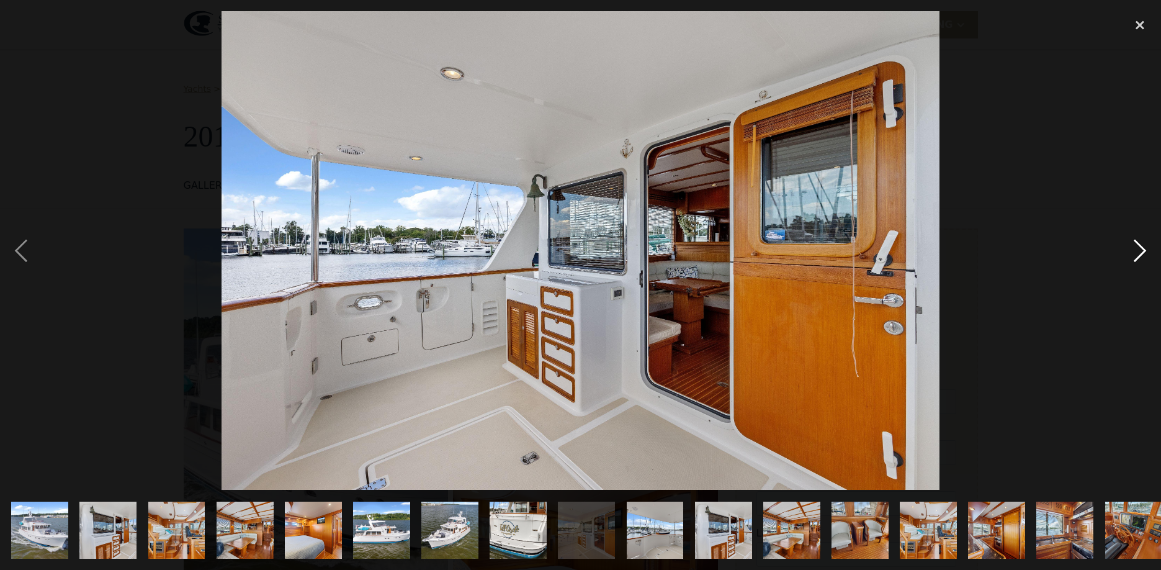
click at [1144, 253] on div "next image" at bounding box center [1140, 250] width 42 height 479
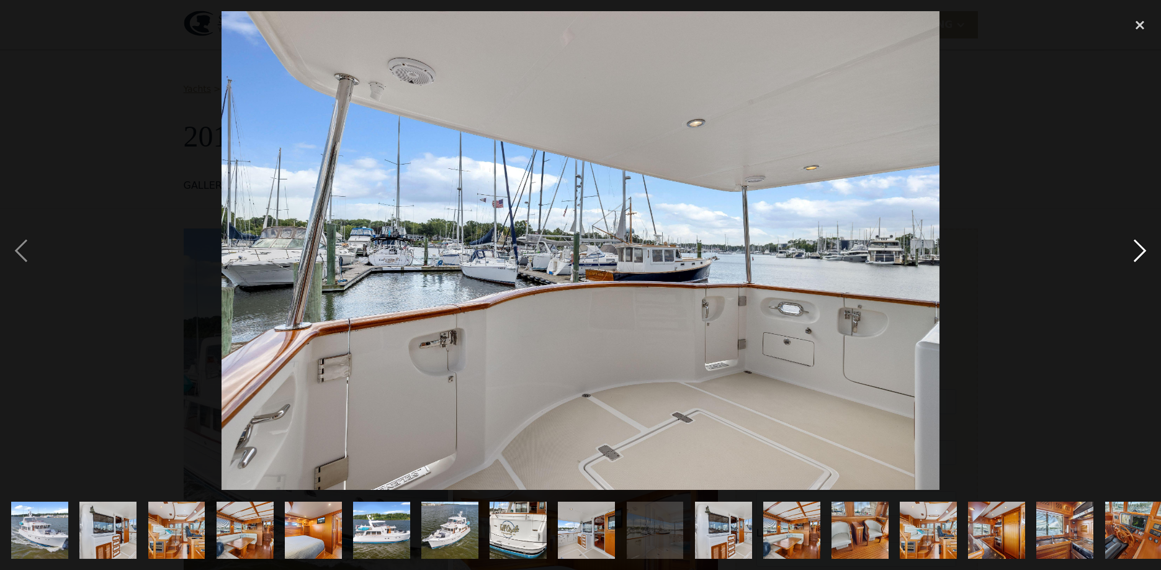
click at [1144, 253] on div "next image" at bounding box center [1140, 250] width 42 height 479
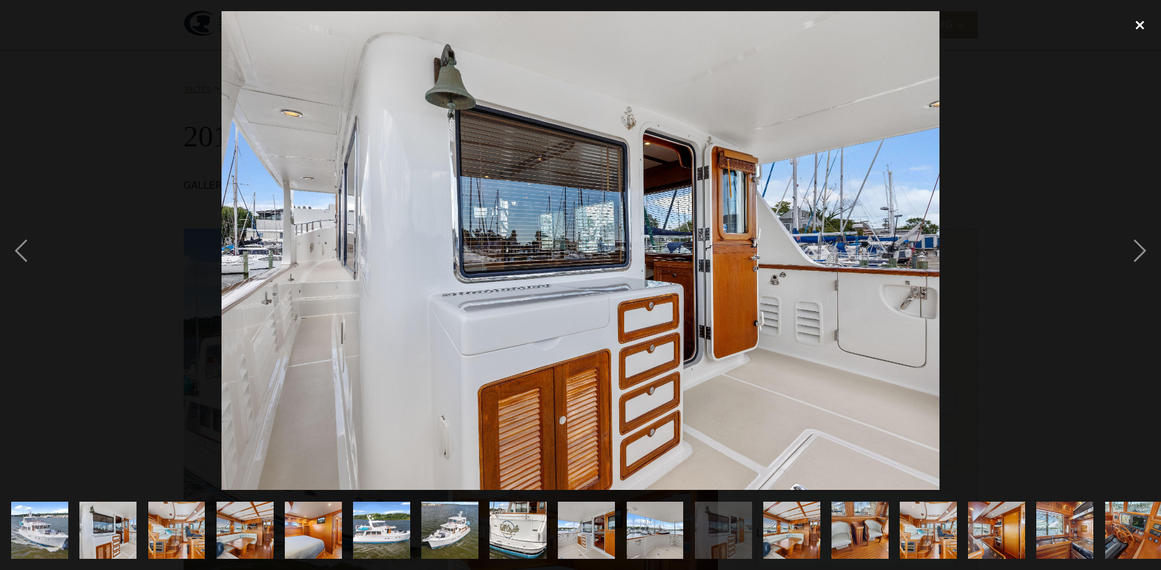
click at [1140, 24] on div "close lightbox" at bounding box center [1140, 24] width 42 height 27
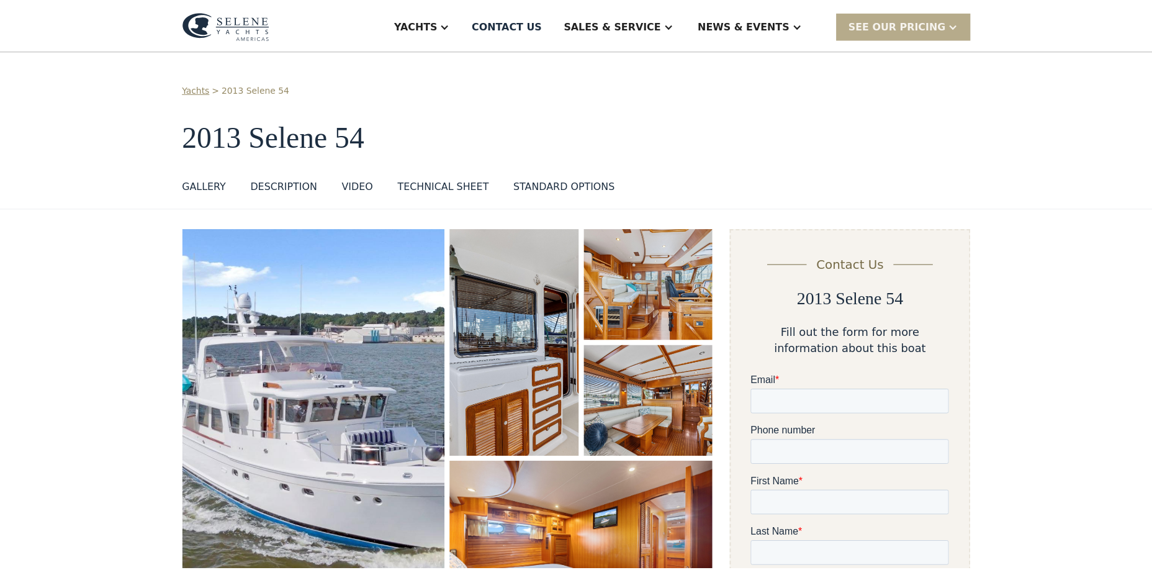
scroll to position [68, 0]
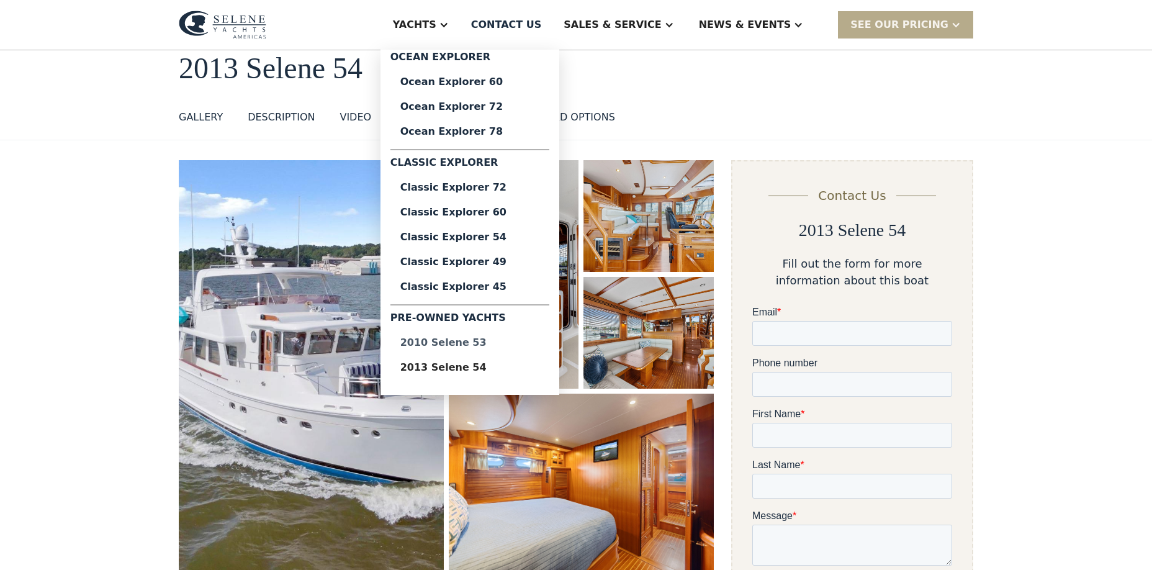
click at [482, 338] on div "2010 Selene 53" at bounding box center [469, 343] width 139 height 10
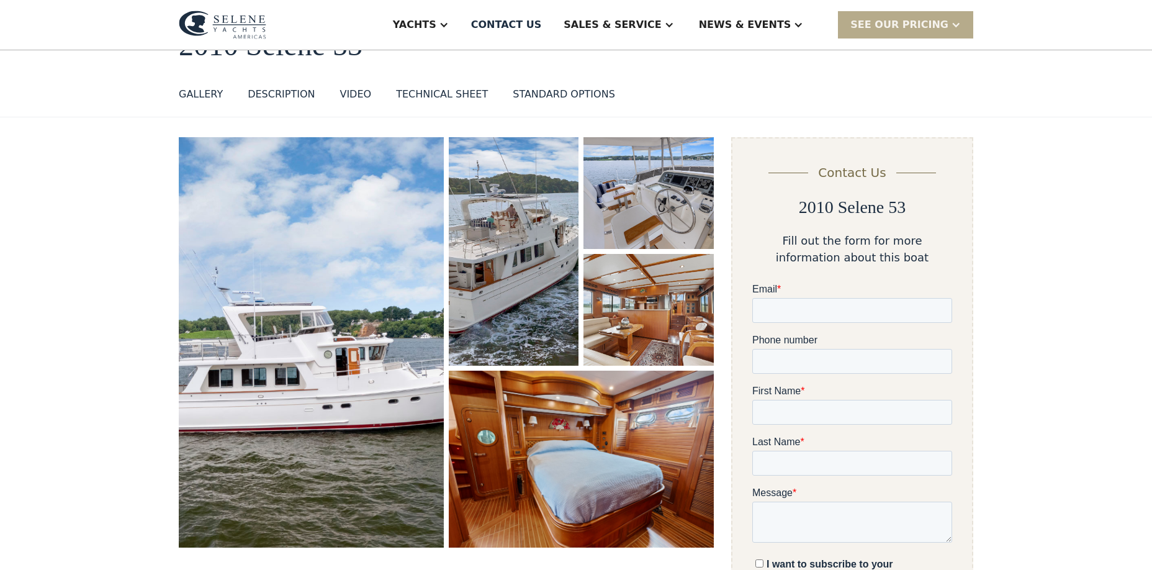
scroll to position [96, 0]
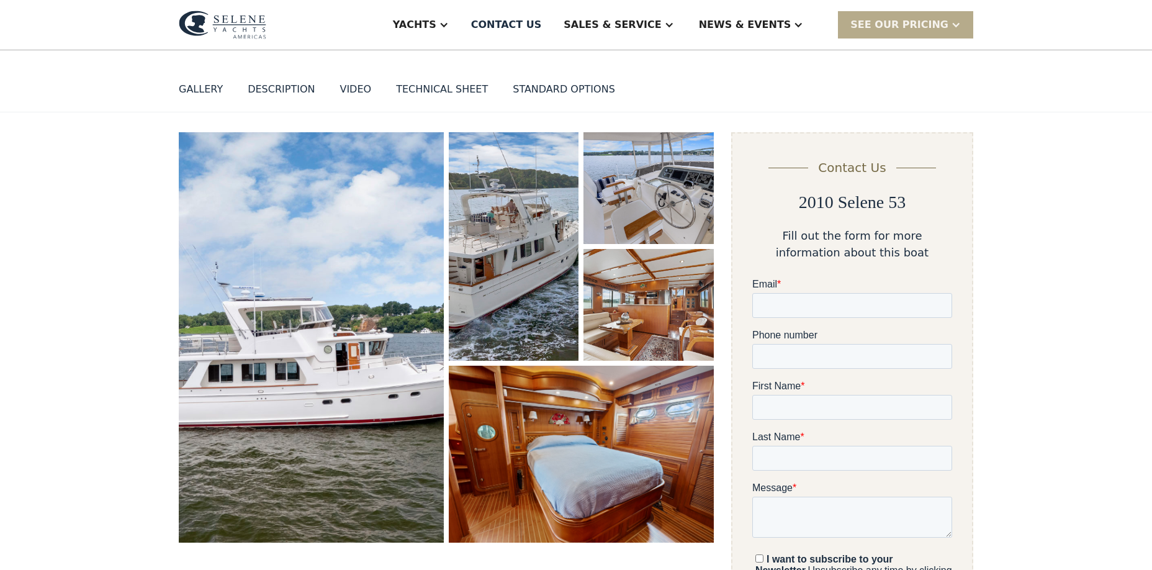
click at [315, 335] on img "open lightbox" at bounding box center [311, 337] width 265 height 410
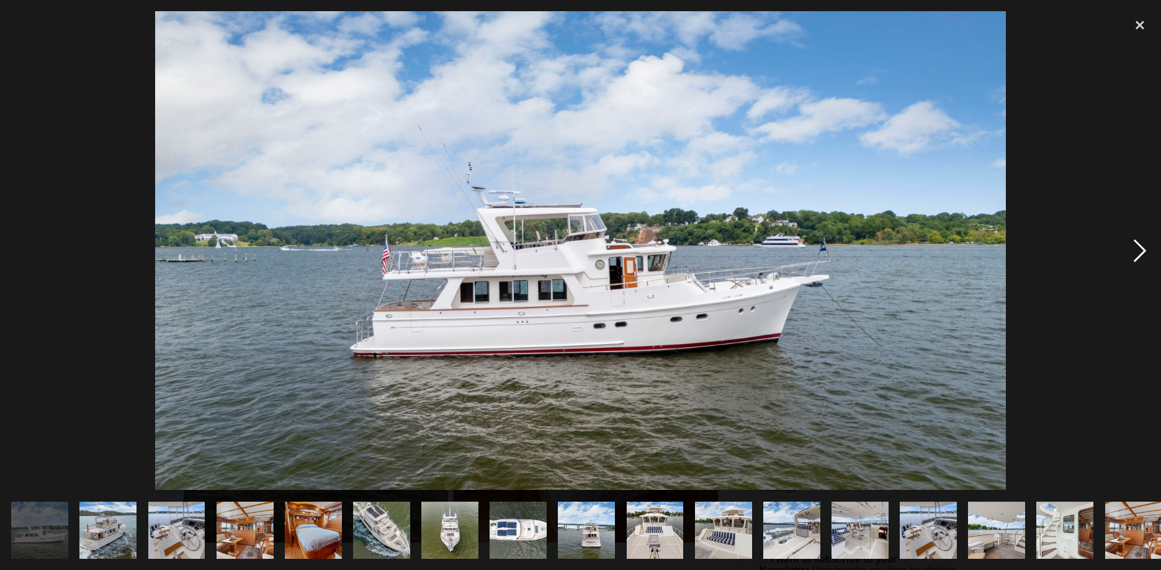
click at [1138, 250] on div "next image" at bounding box center [1140, 250] width 42 height 479
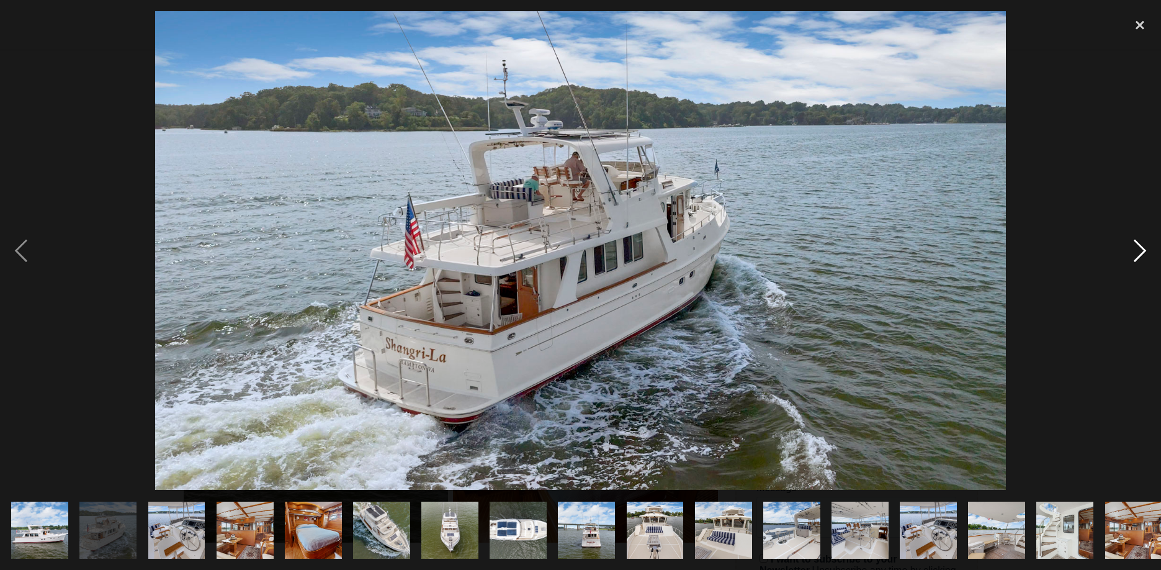
click at [1140, 250] on div "next image" at bounding box center [1140, 250] width 42 height 479
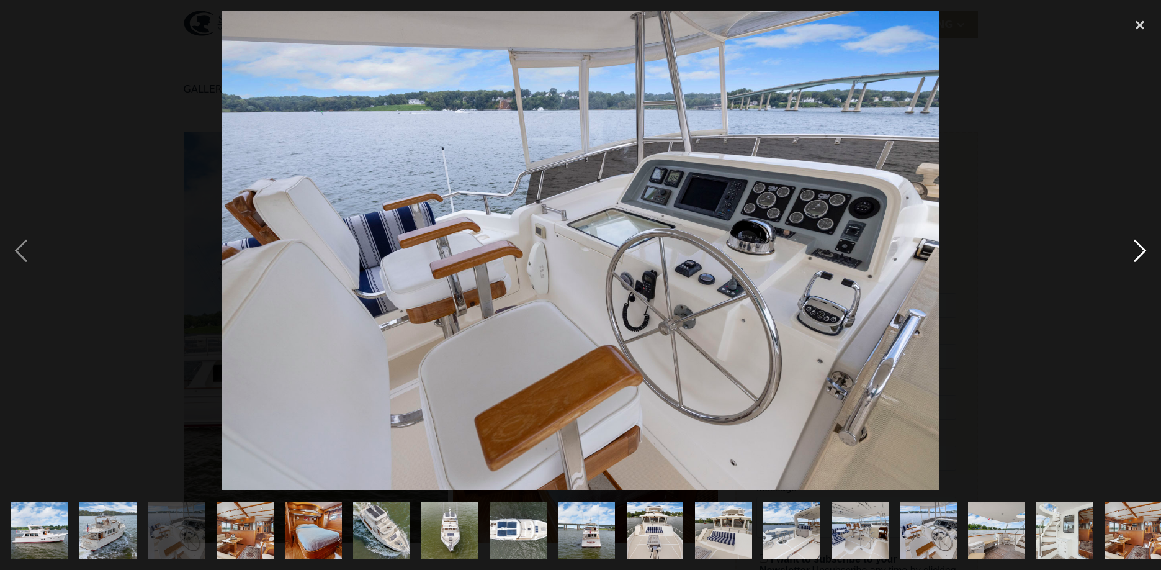
click at [1140, 250] on div "next image" at bounding box center [1140, 250] width 42 height 479
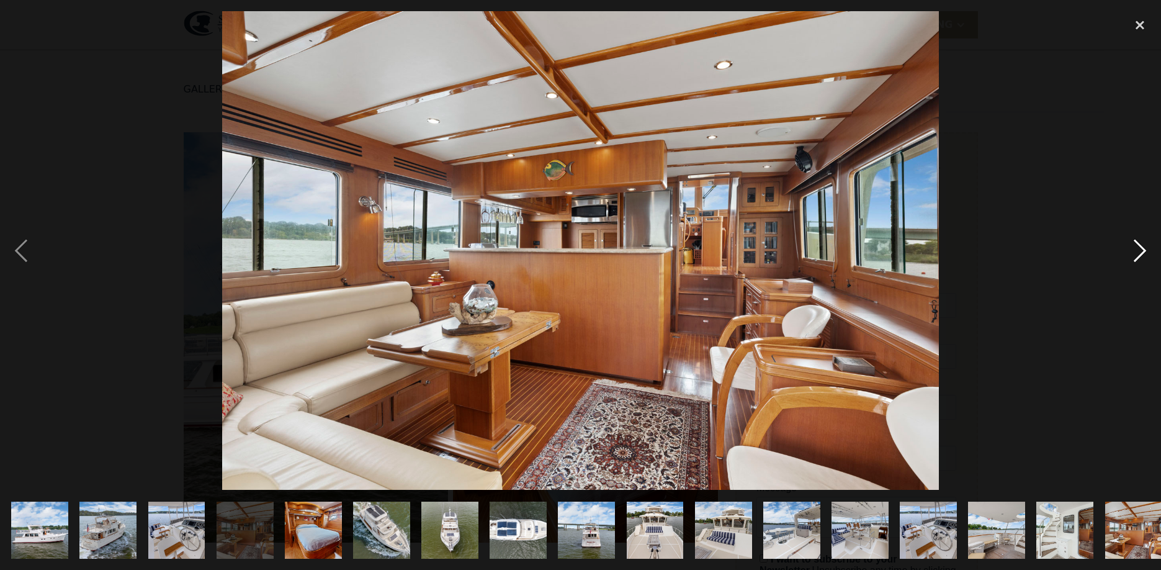
click at [1140, 250] on div "next image" at bounding box center [1140, 250] width 42 height 479
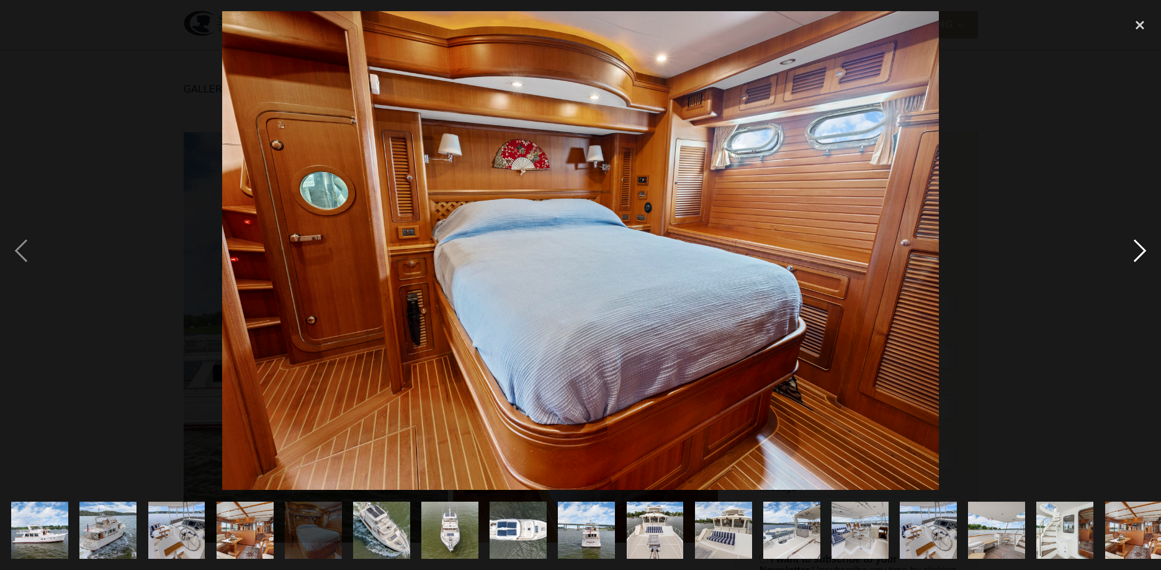
click at [1140, 250] on div "next image" at bounding box center [1140, 250] width 42 height 479
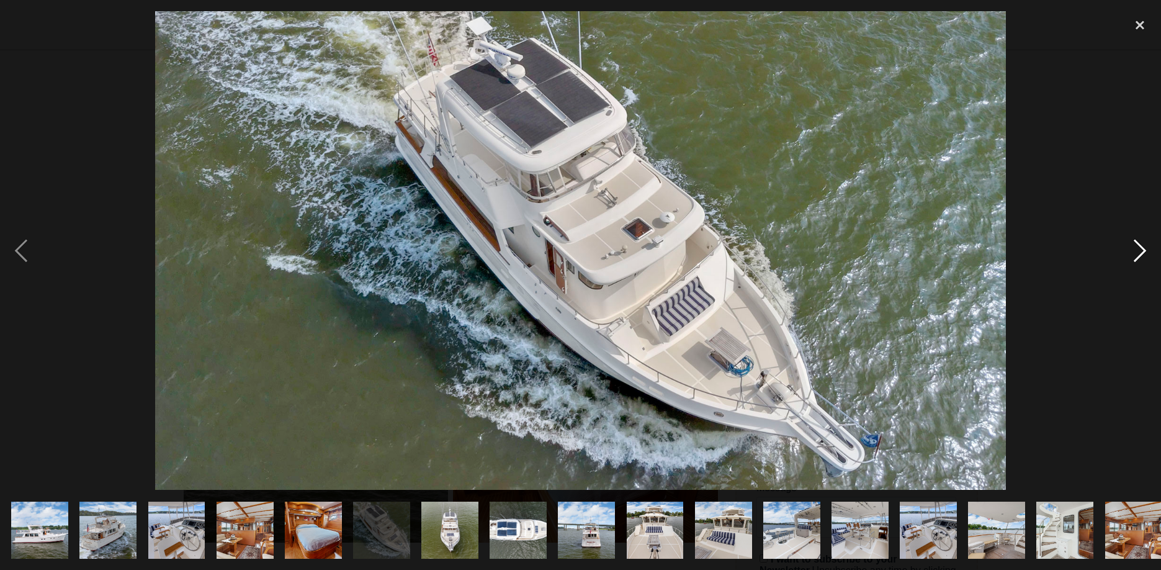
click at [1140, 250] on div "next image" at bounding box center [1140, 250] width 42 height 479
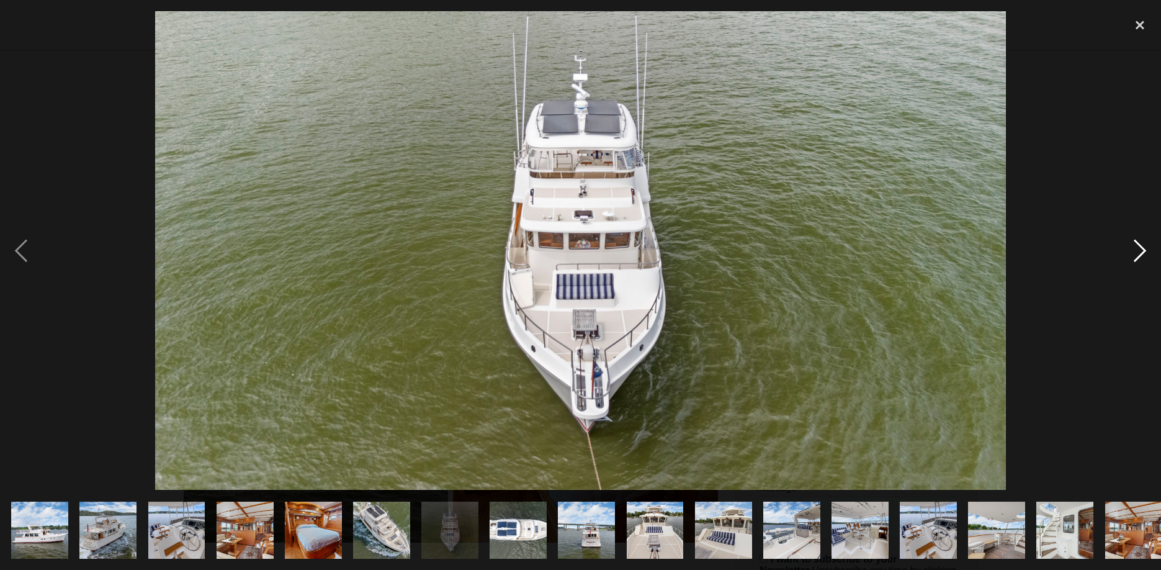
click at [1140, 250] on div "next image" at bounding box center [1140, 250] width 42 height 479
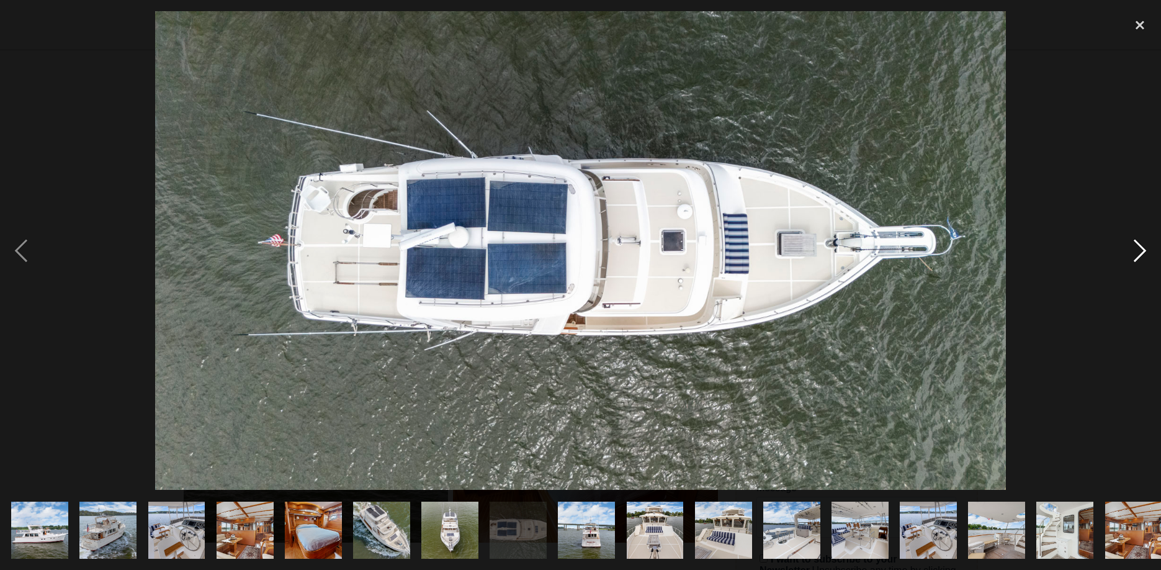
click at [1140, 250] on div "next image" at bounding box center [1140, 250] width 42 height 479
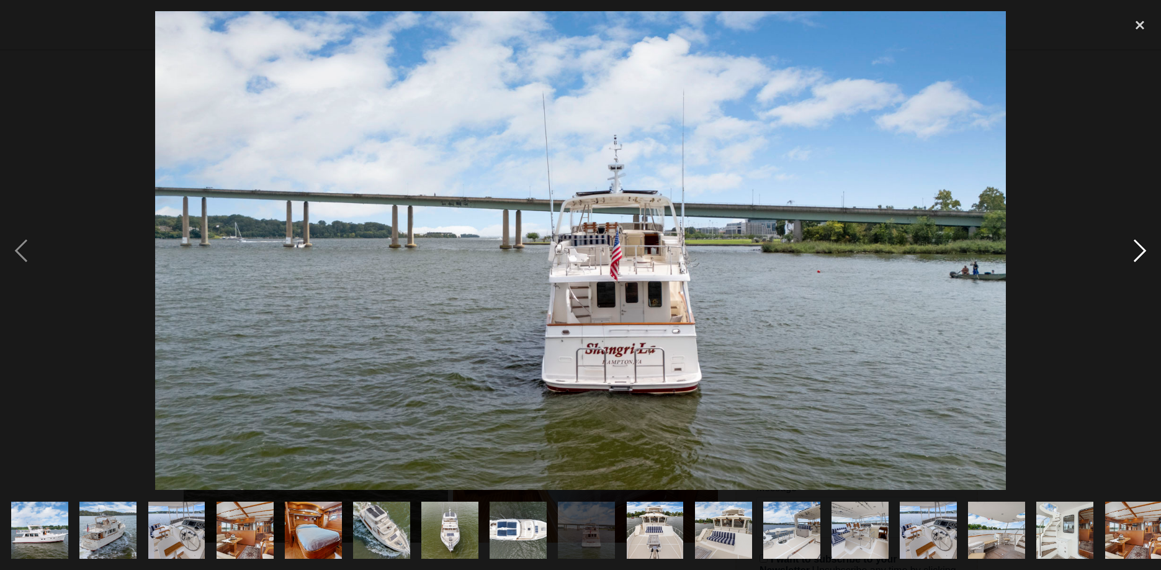
click at [1140, 250] on div "next image" at bounding box center [1140, 250] width 42 height 479
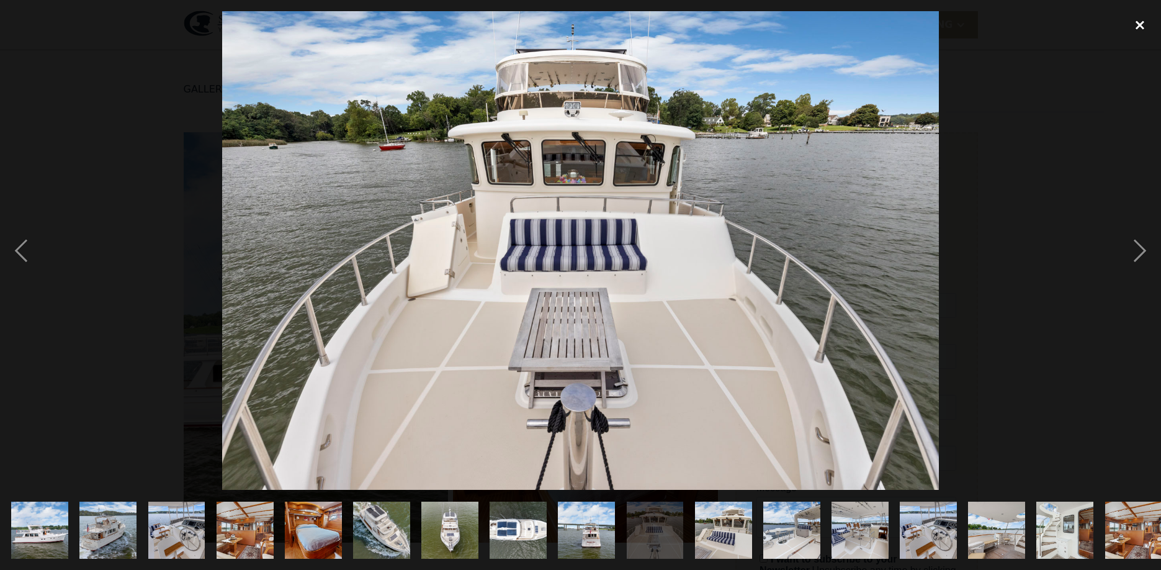
click at [1135, 25] on div "close lightbox" at bounding box center [1140, 24] width 42 height 27
